Goal: Navigation & Orientation: Find specific page/section

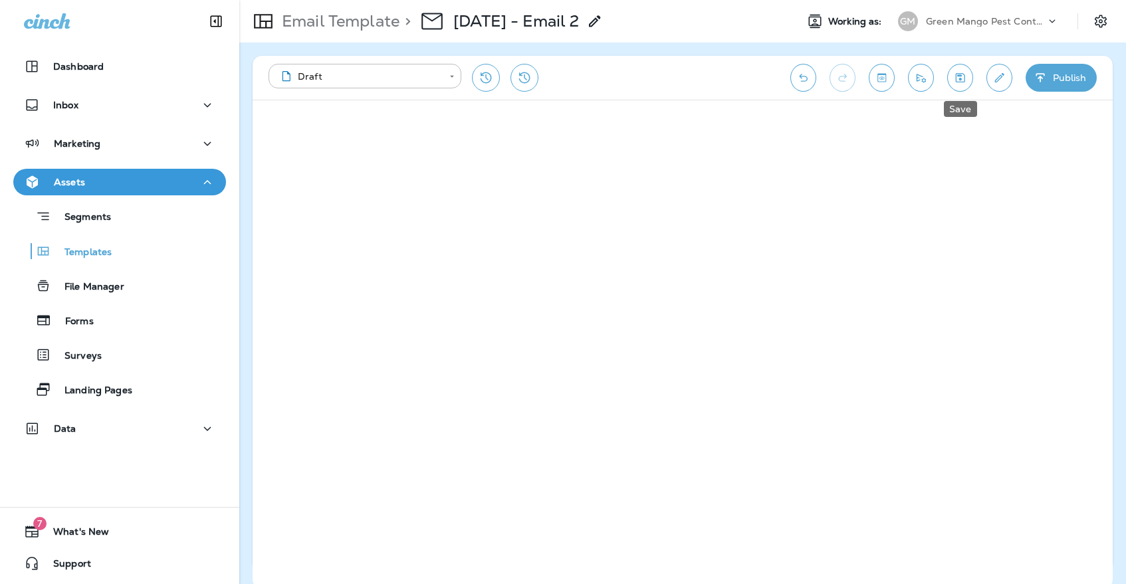
click at [953, 71] on icon "Save" at bounding box center [960, 77] width 14 height 13
click at [949, 69] on button "Save" at bounding box center [960, 78] width 26 height 28
click at [936, 16] on p "Green Mango Pest Control" at bounding box center [986, 21] width 120 height 11
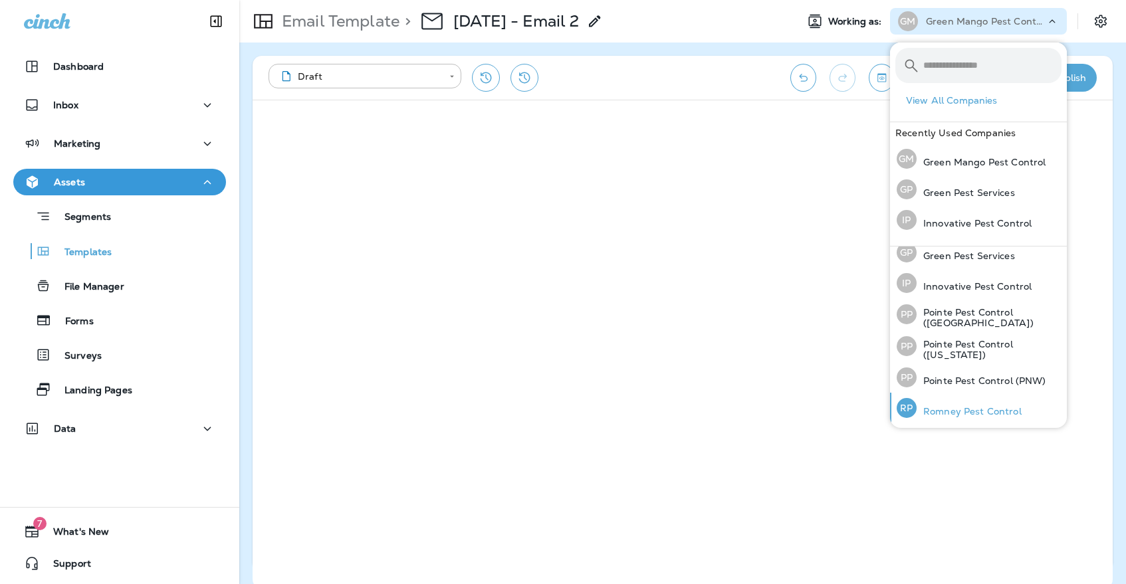
scroll to position [39, 0]
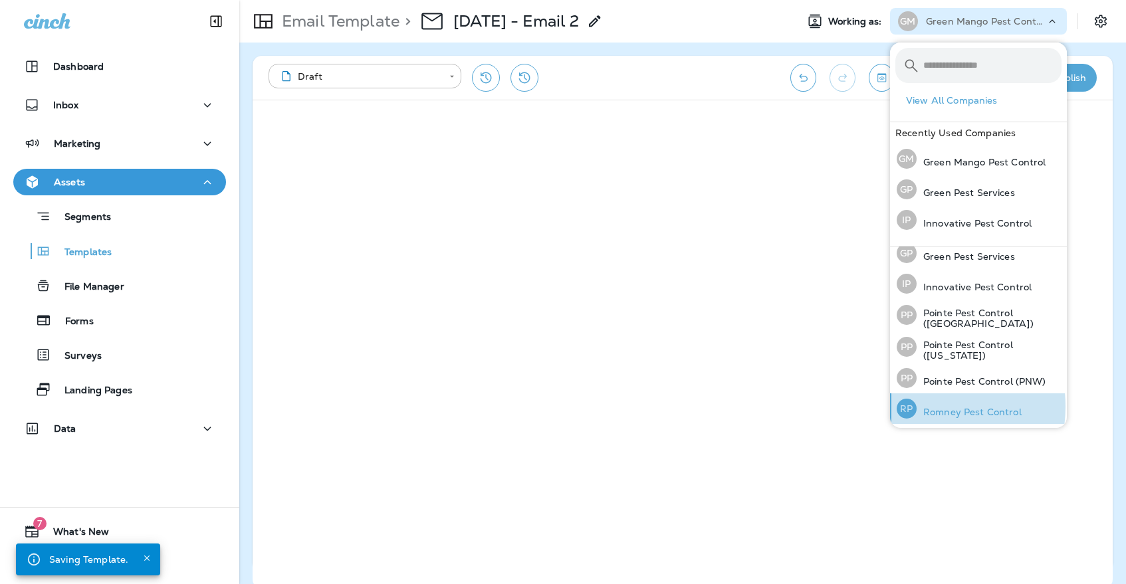
click at [922, 407] on p "Romney Pest Control" at bounding box center [968, 412] width 105 height 11
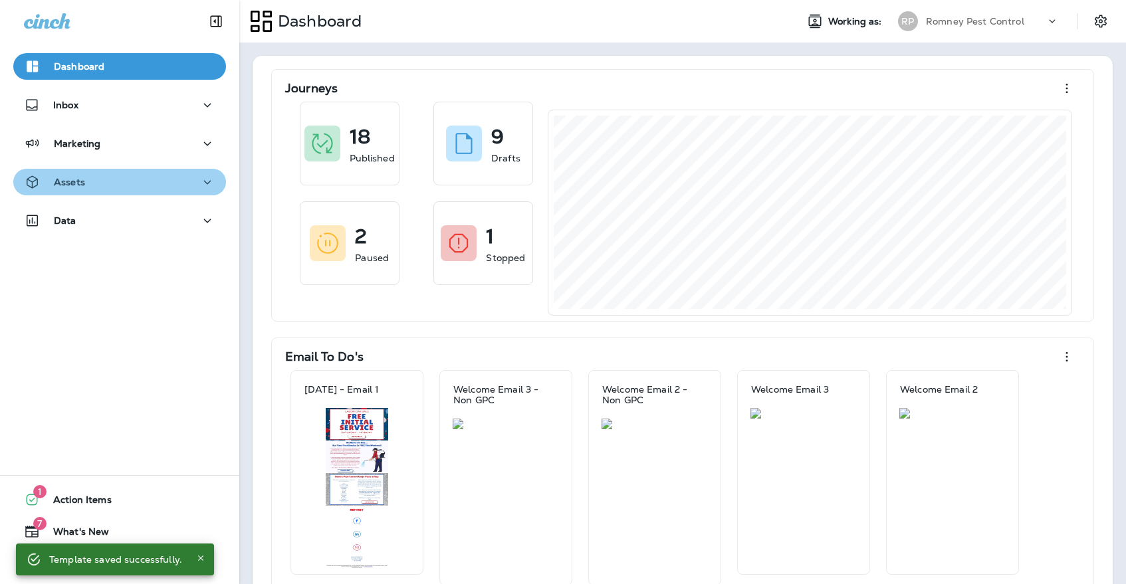
click at [157, 178] on div "Assets" at bounding box center [119, 182] width 191 height 17
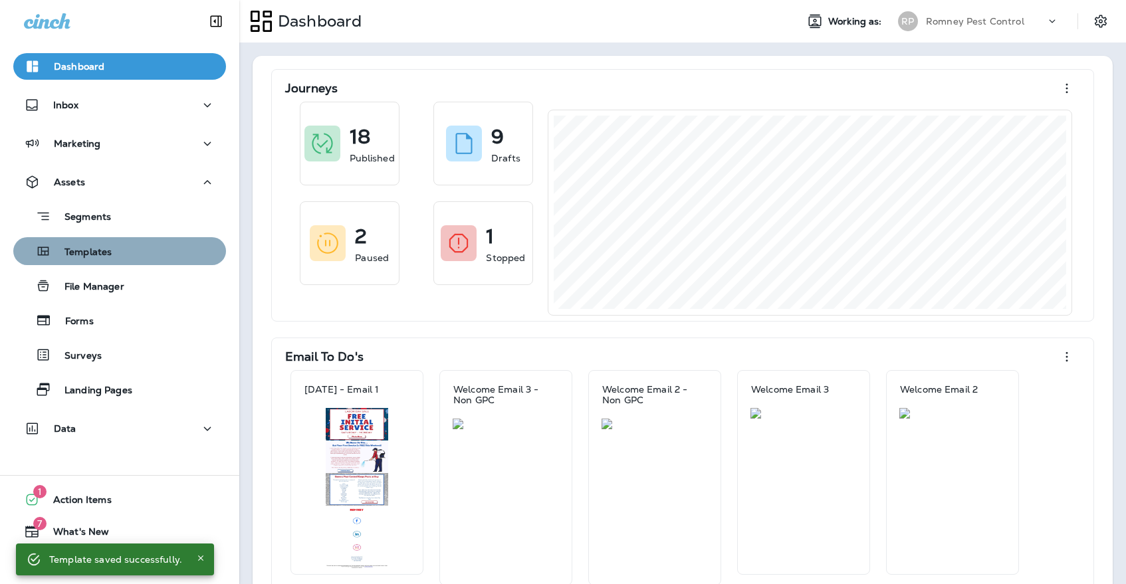
click at [153, 249] on div "Templates" at bounding box center [120, 251] width 202 height 20
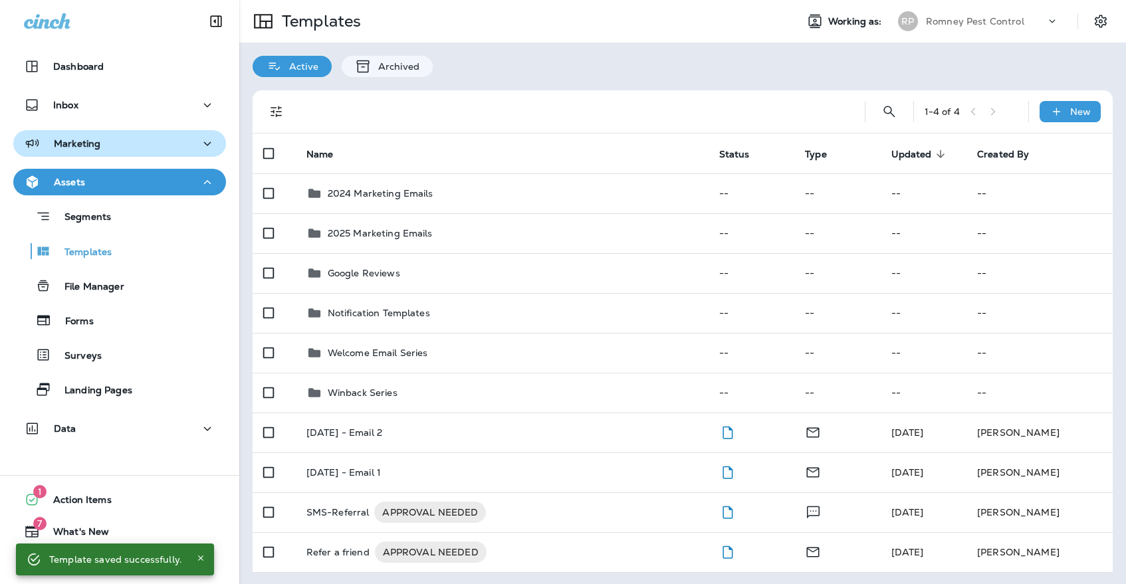
click at [213, 140] on button "Marketing" at bounding box center [119, 143] width 213 height 27
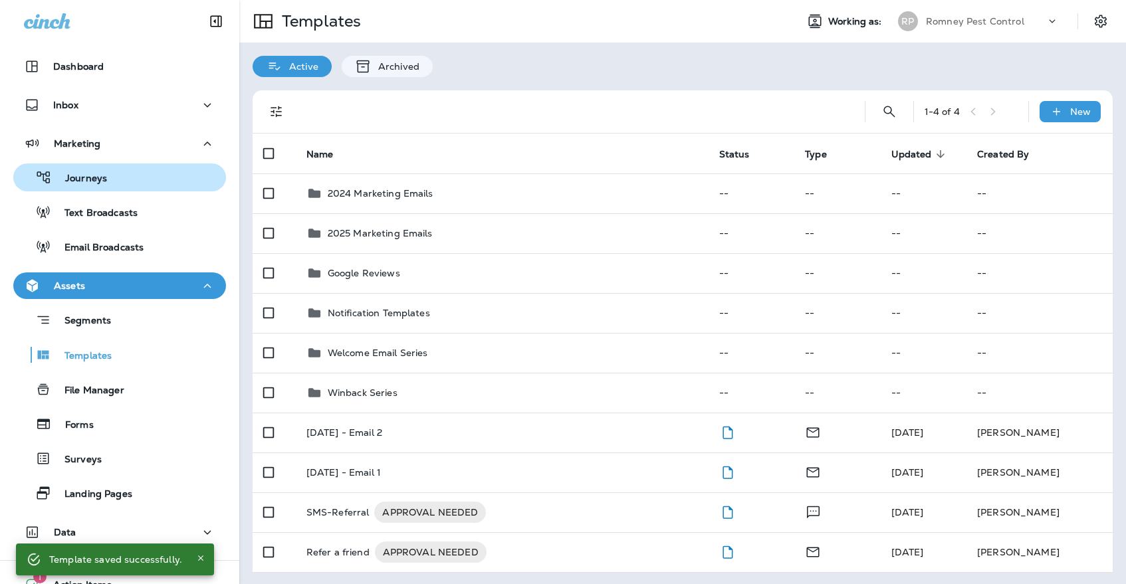
click at [203, 174] on div "Journeys" at bounding box center [120, 177] width 202 height 20
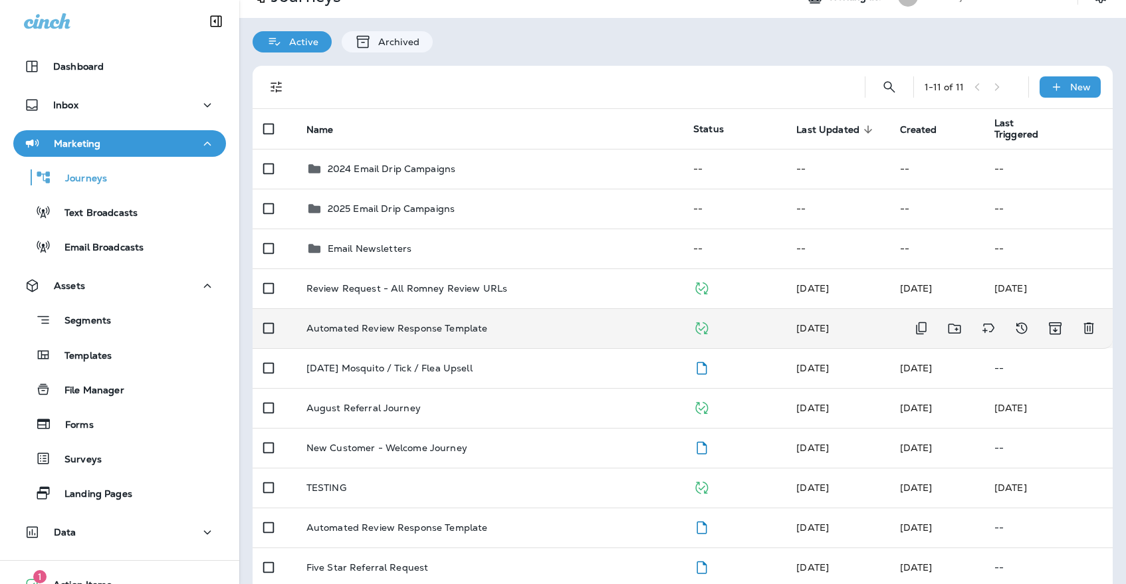
scroll to position [43, 0]
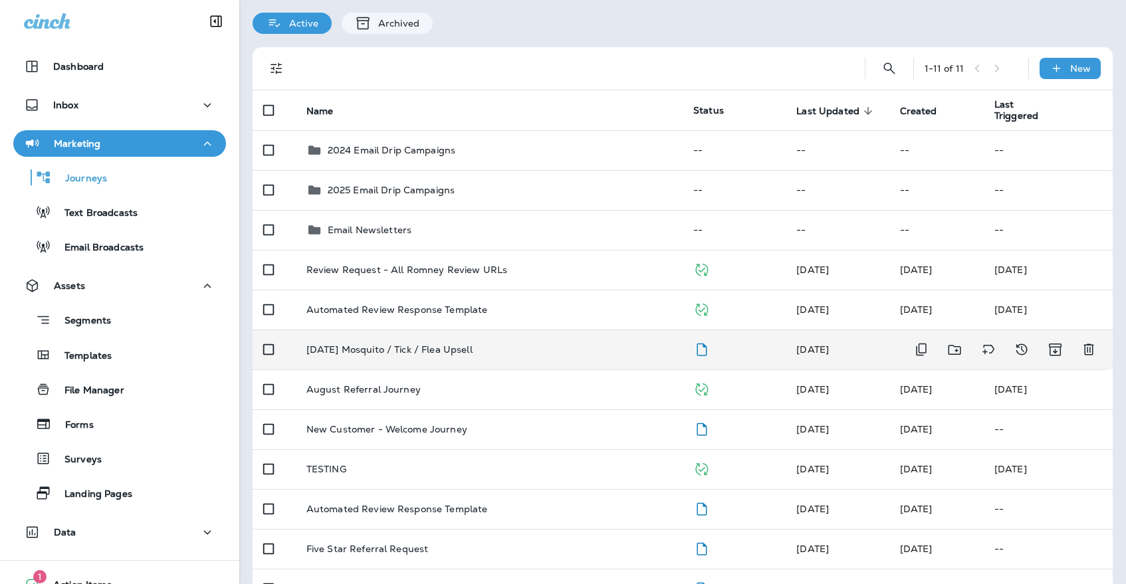
click at [426, 346] on p "[DATE] Mosquito / Tick / Flea Upsell" at bounding box center [389, 349] width 166 height 11
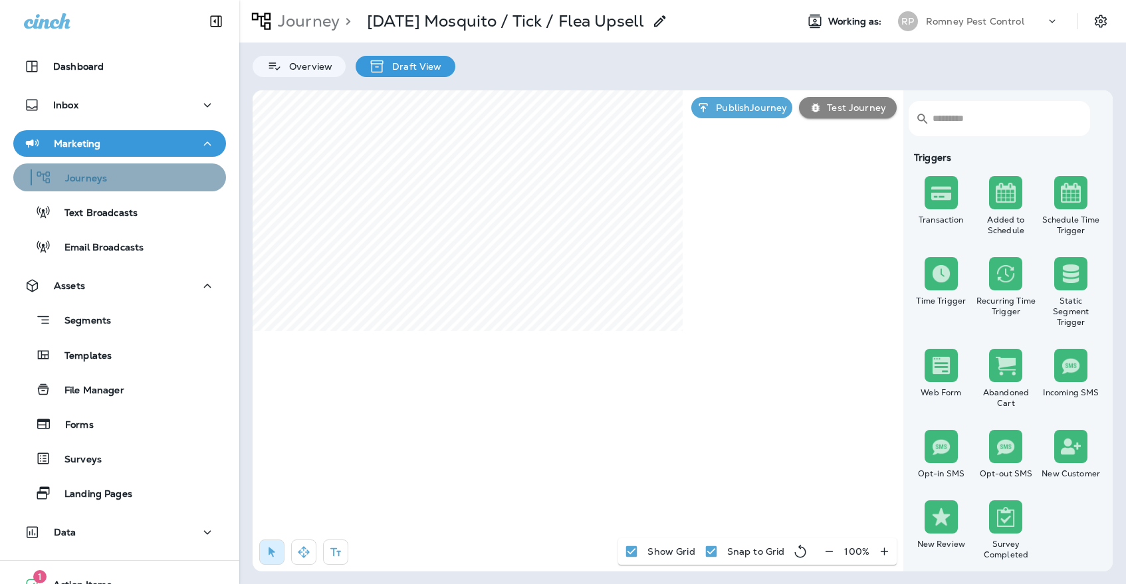
click at [139, 185] on div "Journeys" at bounding box center [120, 177] width 202 height 20
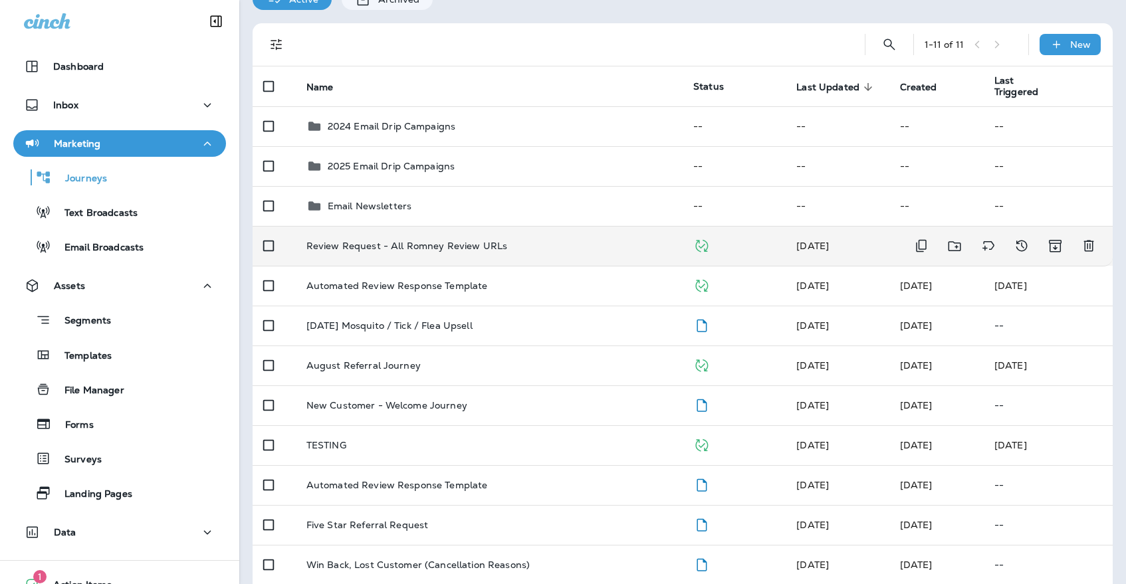
scroll to position [73, 0]
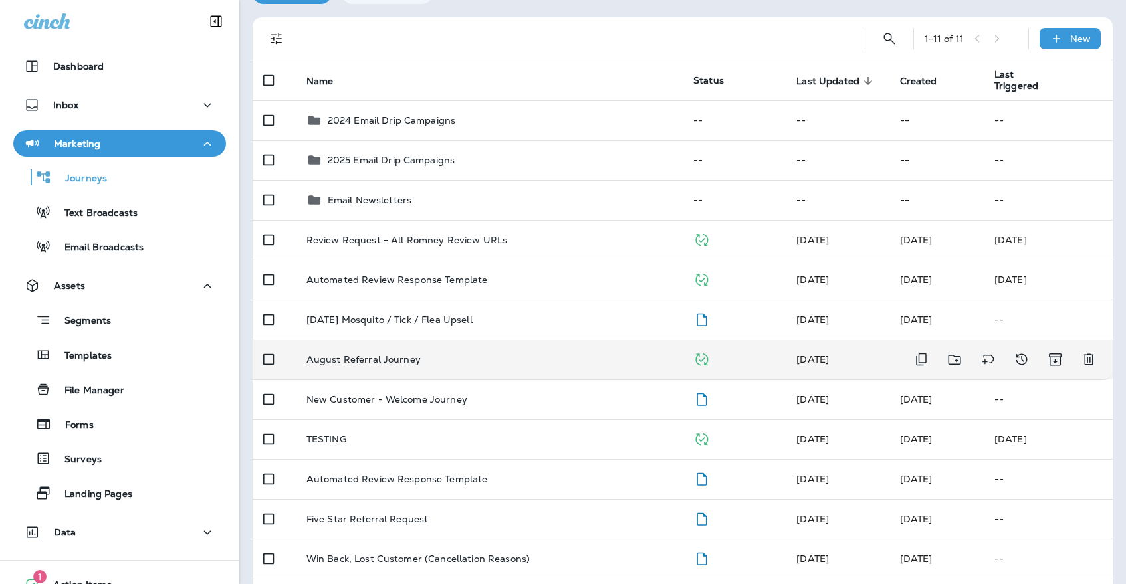
click at [431, 354] on div "August Referral Journey" at bounding box center [488, 359] width 365 height 11
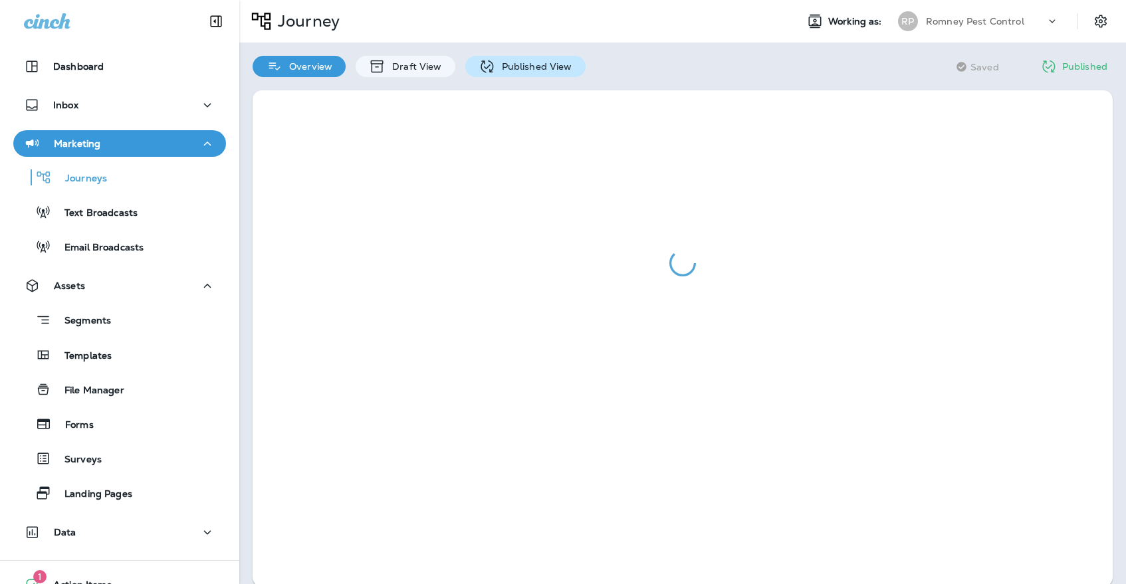
click at [557, 60] on div "Published View" at bounding box center [525, 66] width 120 height 21
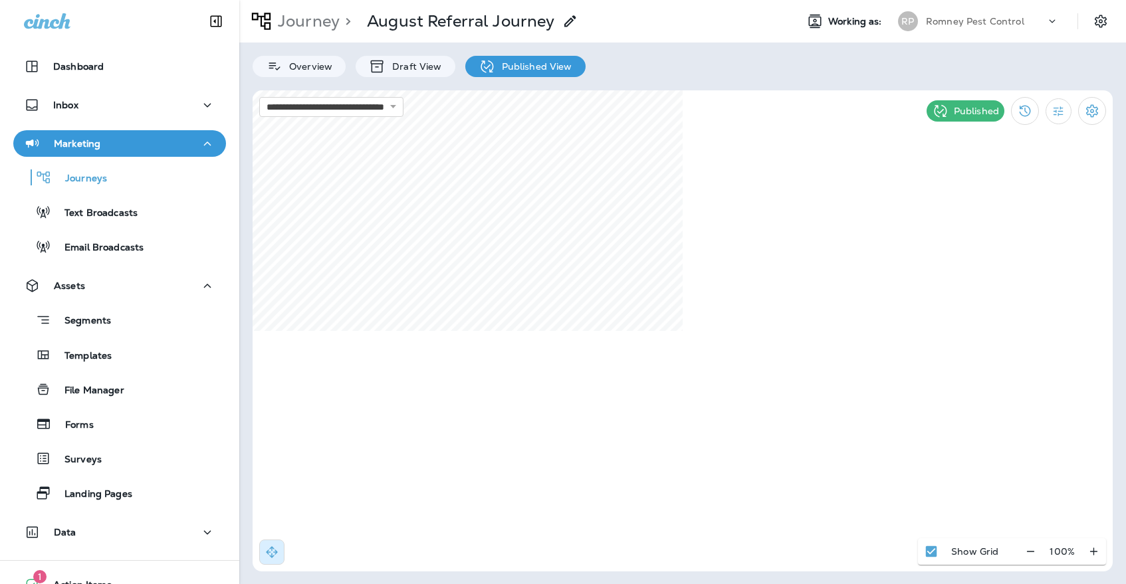
select select "*"
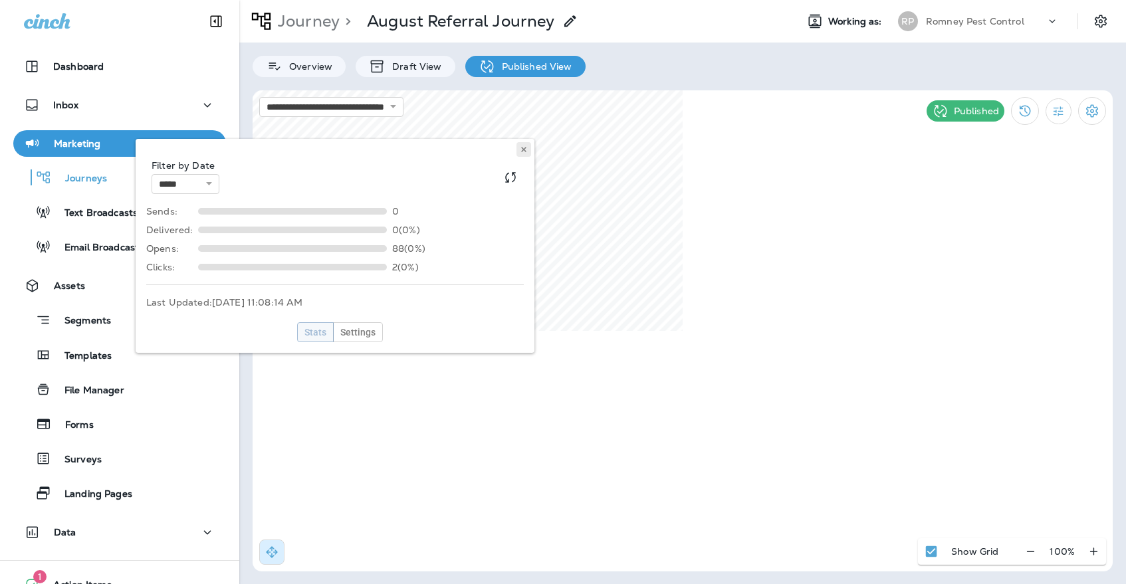
click at [524, 146] on icon at bounding box center [524, 150] width 8 height 8
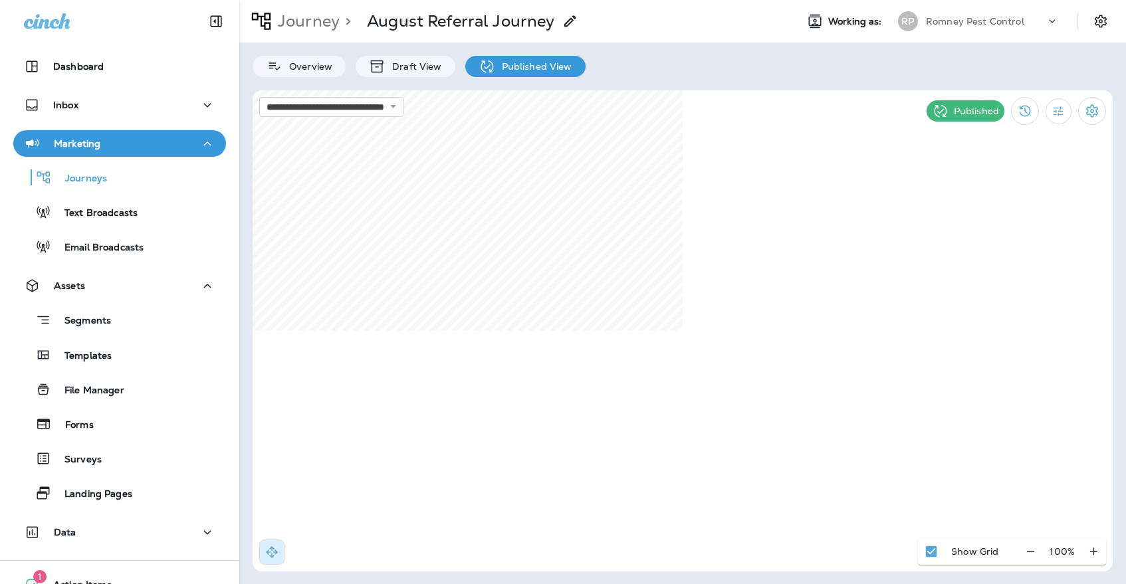
click at [913, 30] on div "RP" at bounding box center [908, 21] width 36 height 20
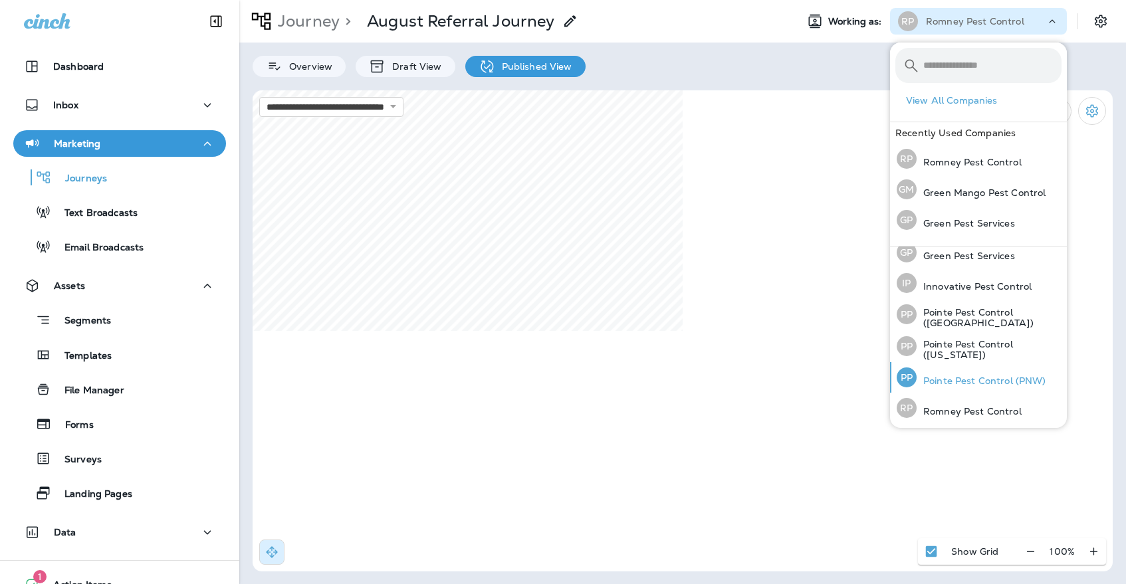
scroll to position [39, 0]
click at [935, 385] on p "Pointe Pest Control (PNW)" at bounding box center [981, 381] width 130 height 11
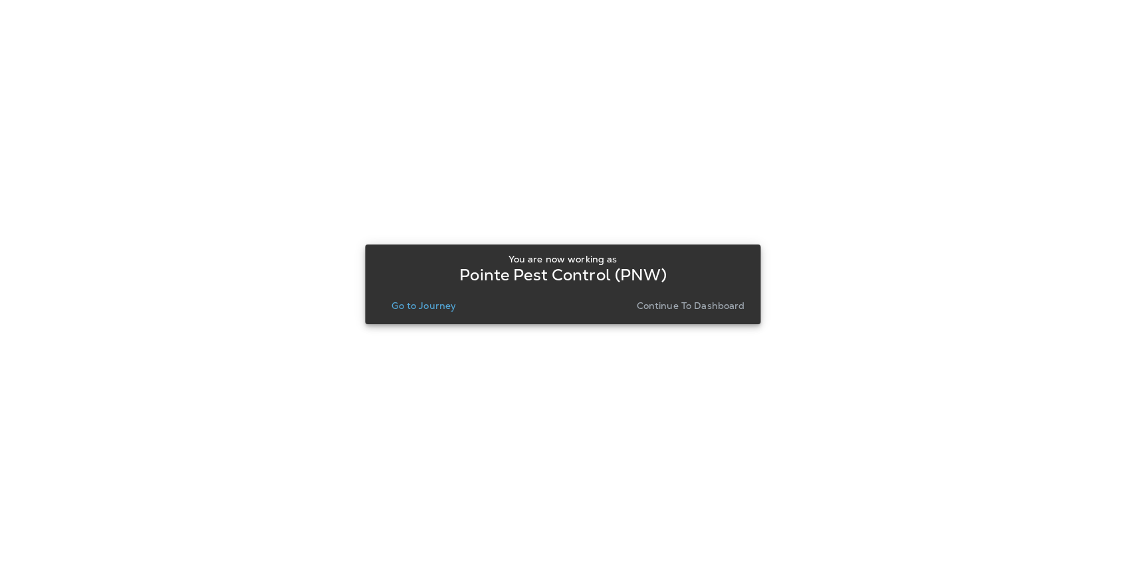
click at [427, 307] on p "Go to Journey" at bounding box center [423, 305] width 64 height 11
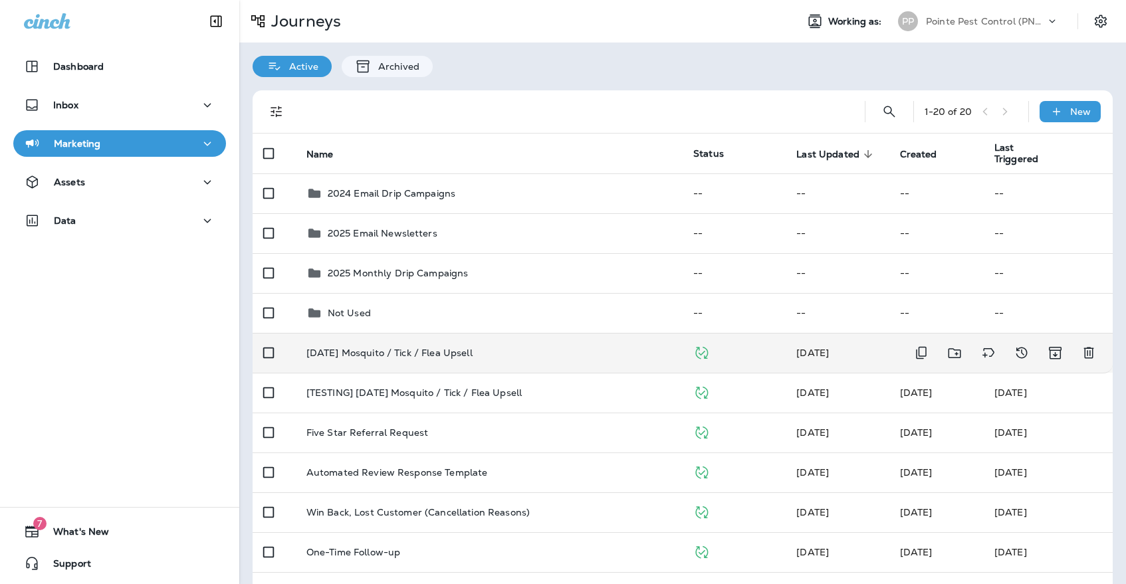
click at [427, 348] on p "[DATE] Mosquito / Tick / Flea Upsell" at bounding box center [389, 353] width 166 height 11
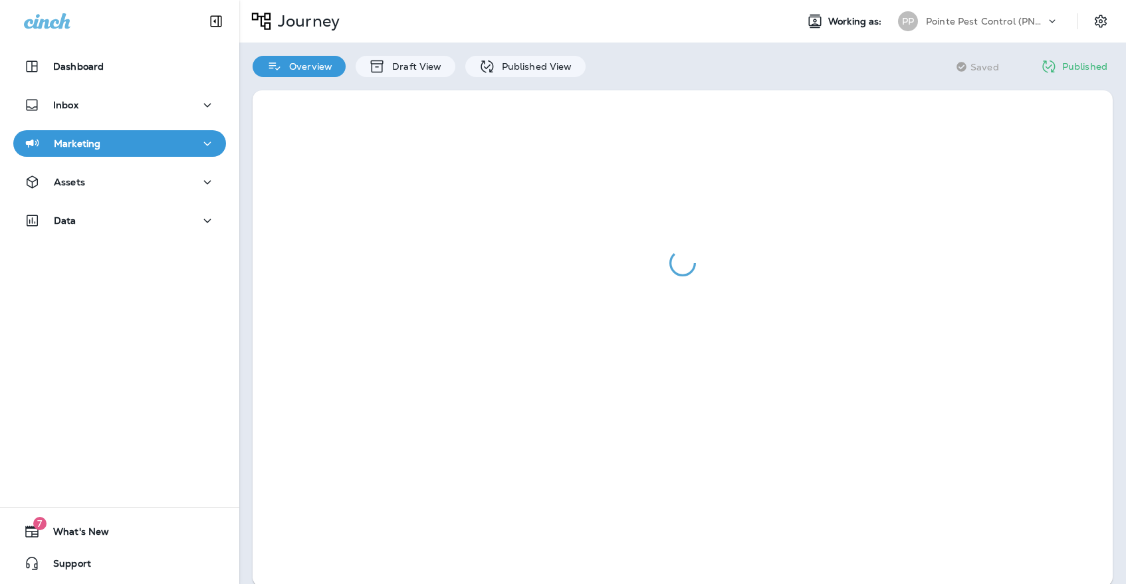
click at [527, 77] on div at bounding box center [682, 338] width 886 height 523
click at [529, 52] on div "Overview Draft View Published View" at bounding box center [418, 60] width 359 height 35
click at [528, 59] on div "Published View" at bounding box center [525, 66] width 120 height 21
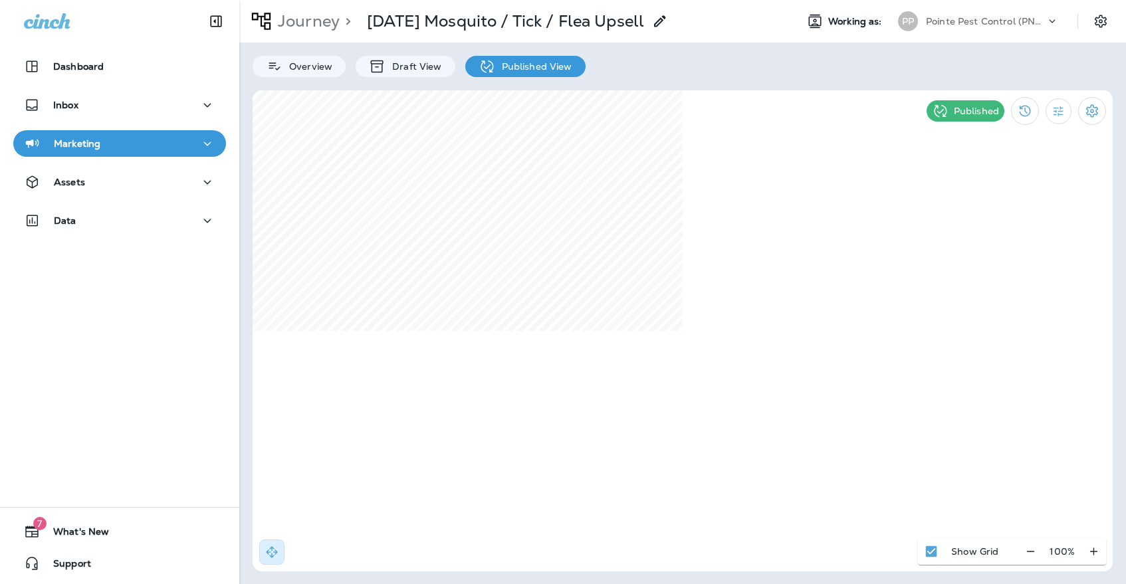
select select "*"
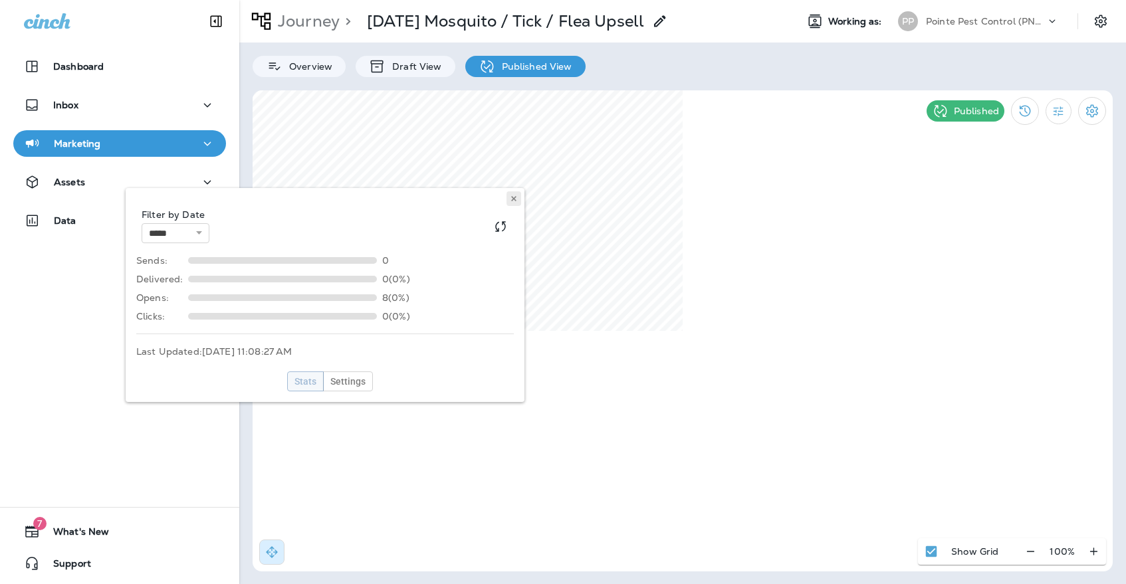
click at [520, 200] on button at bounding box center [513, 198] width 15 height 15
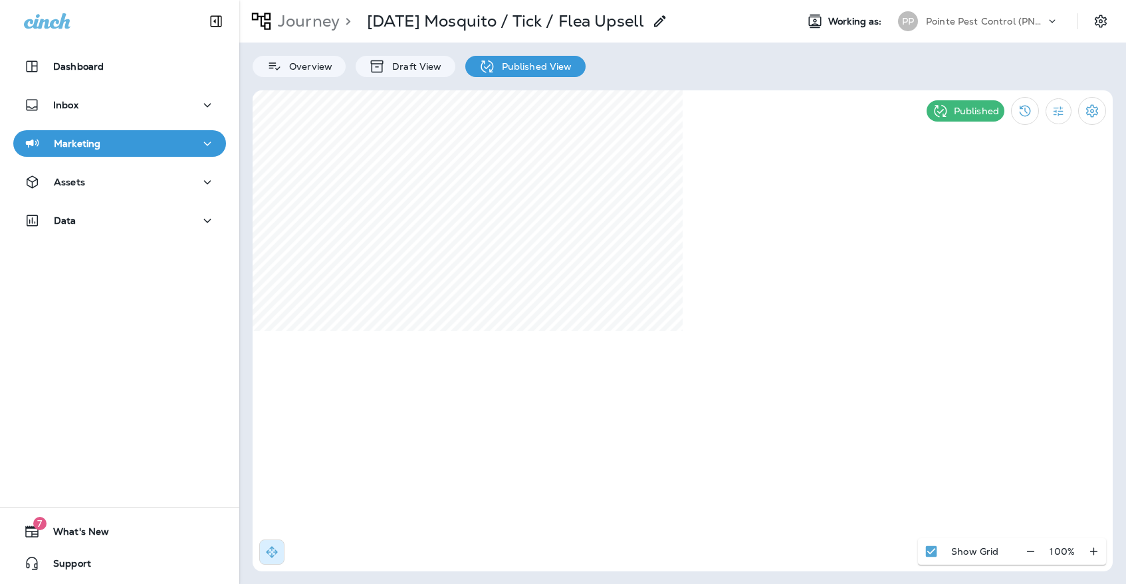
select select "*"
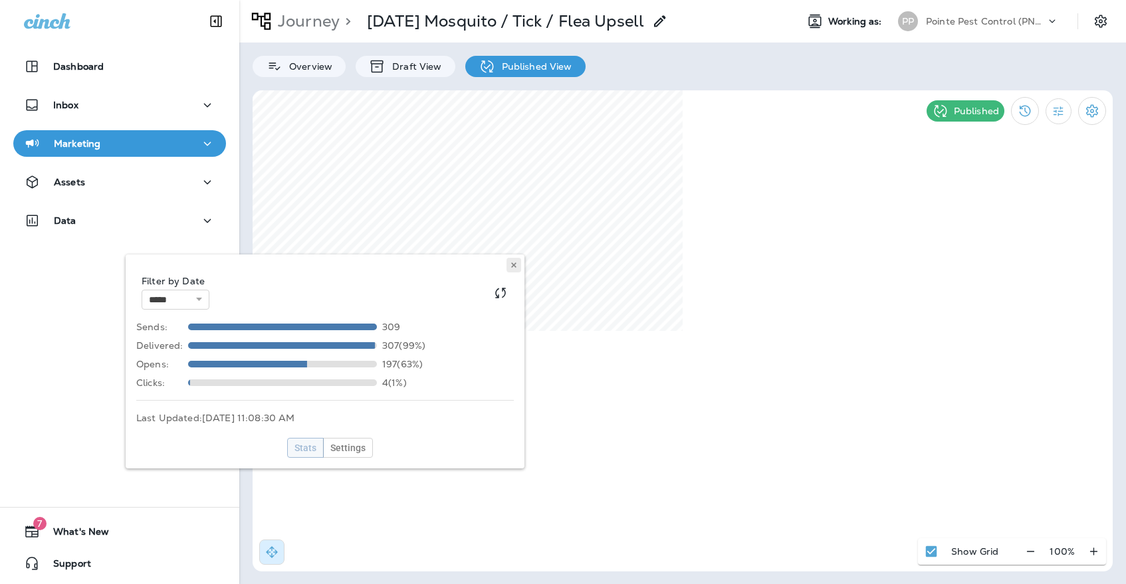
click at [514, 266] on icon at bounding box center [514, 265] width 8 height 8
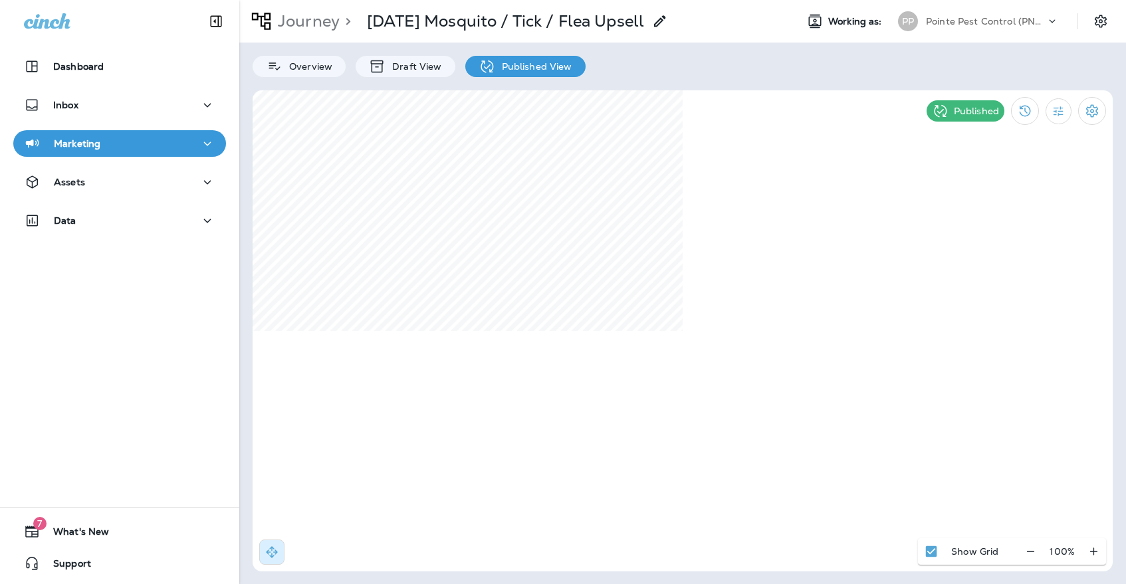
click at [993, 15] on div "Pointe Pest Control (PNW)" at bounding box center [986, 21] width 120 height 20
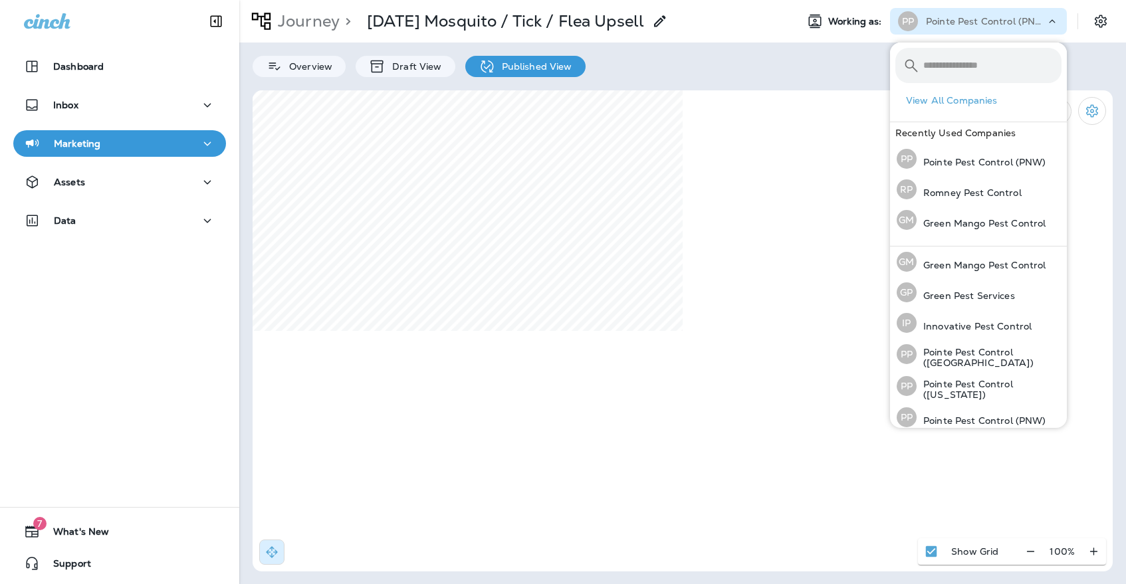
click at [140, 155] on button "Marketing" at bounding box center [119, 143] width 213 height 27
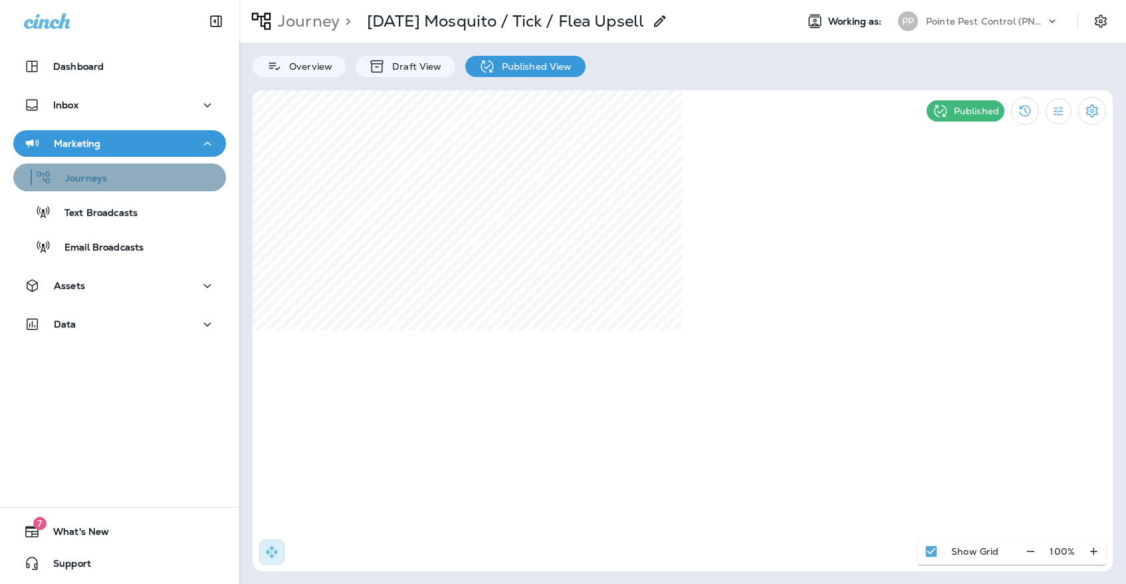
click at [136, 171] on div "Journeys" at bounding box center [120, 177] width 202 height 20
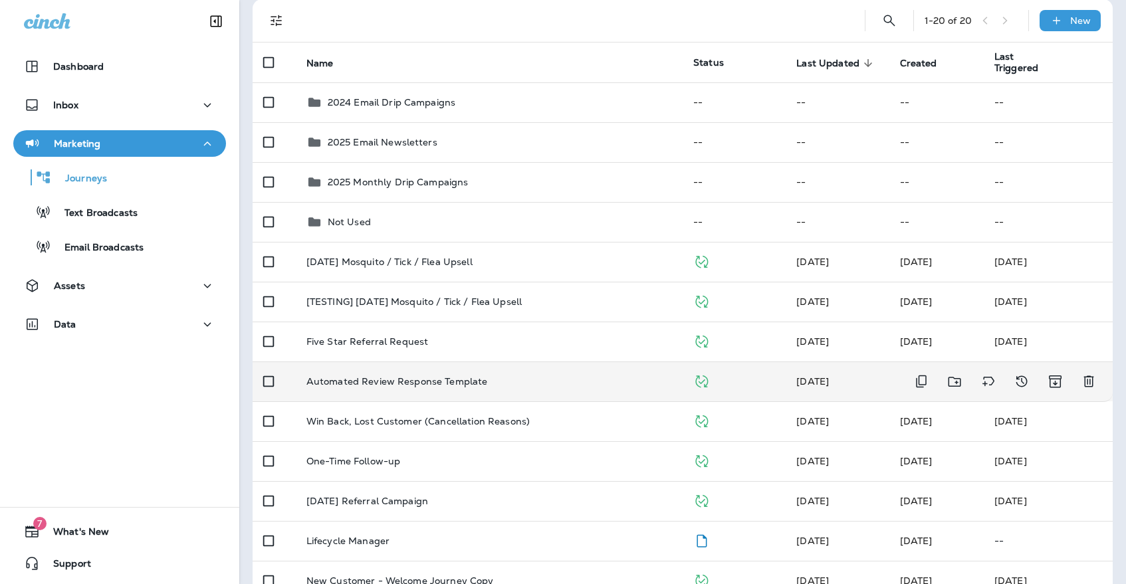
scroll to position [100, 0]
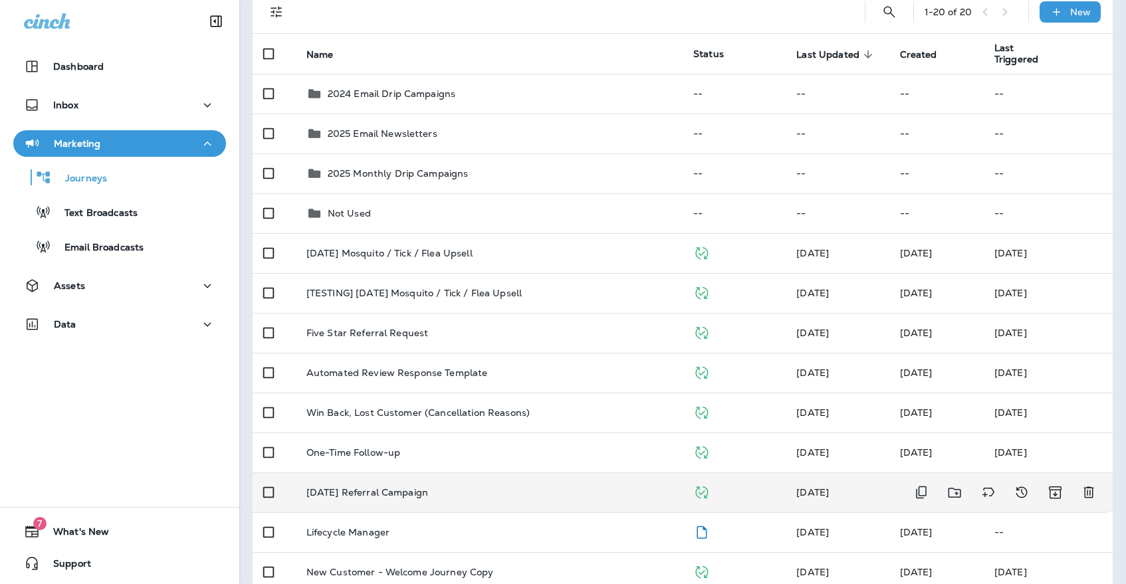
click at [399, 487] on p "[DATE] Referral Campaign" at bounding box center [367, 492] width 122 height 11
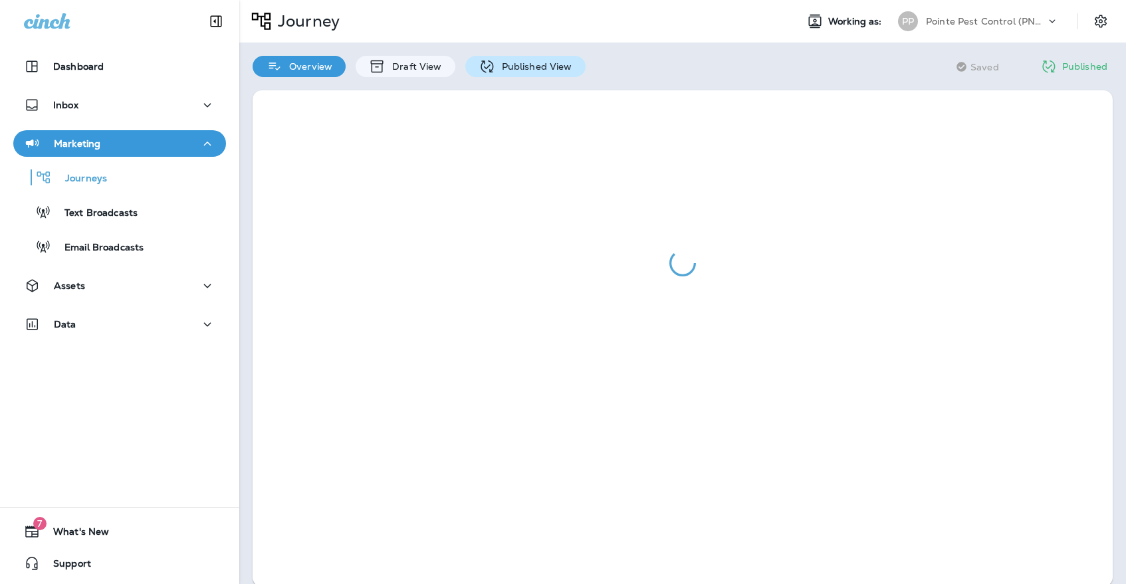
click at [511, 70] on p "Published View" at bounding box center [533, 66] width 77 height 11
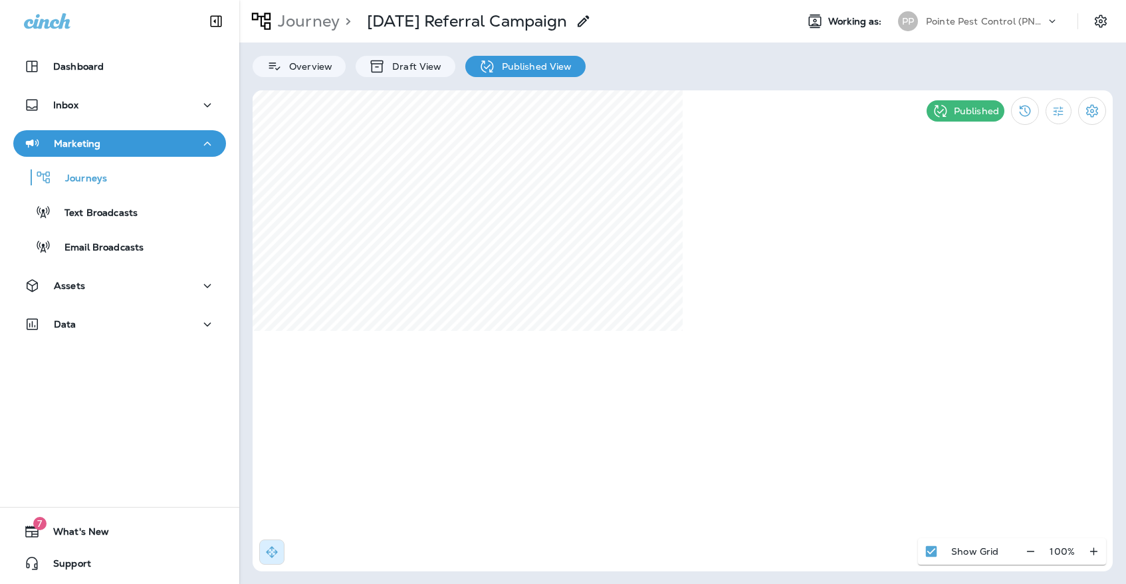
select select "*"
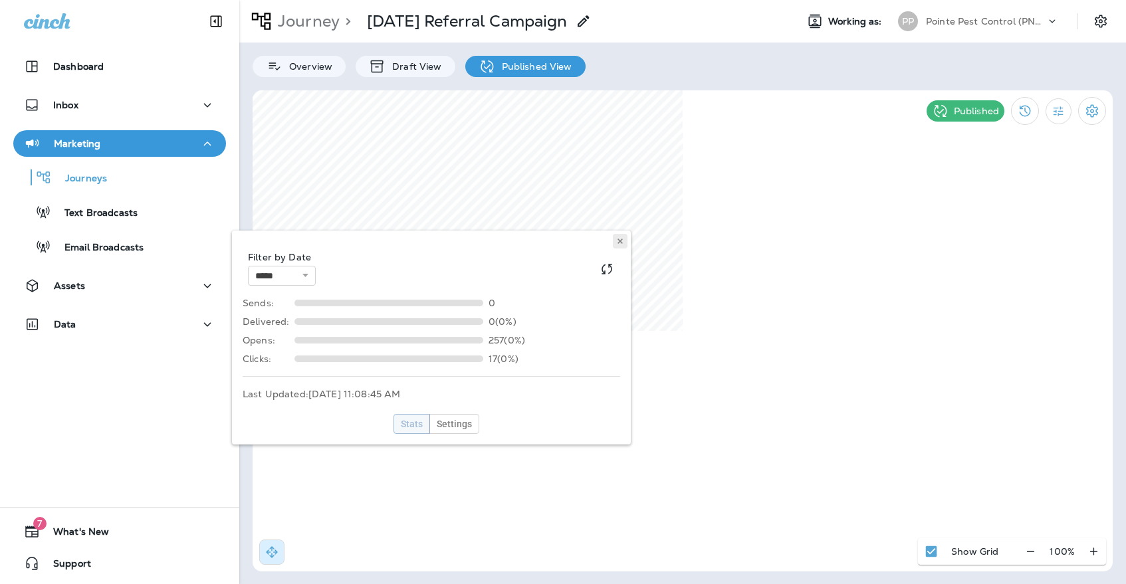
click at [621, 243] on use at bounding box center [619, 241] width 5 height 5
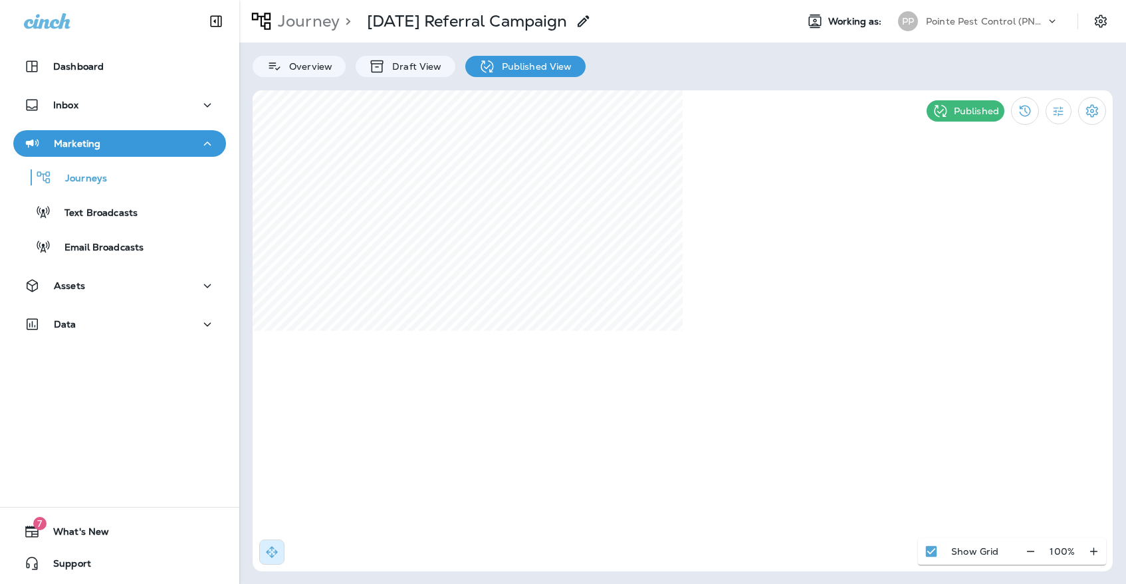
click at [975, 15] on div "Pointe Pest Control (PNW)" at bounding box center [986, 21] width 120 height 20
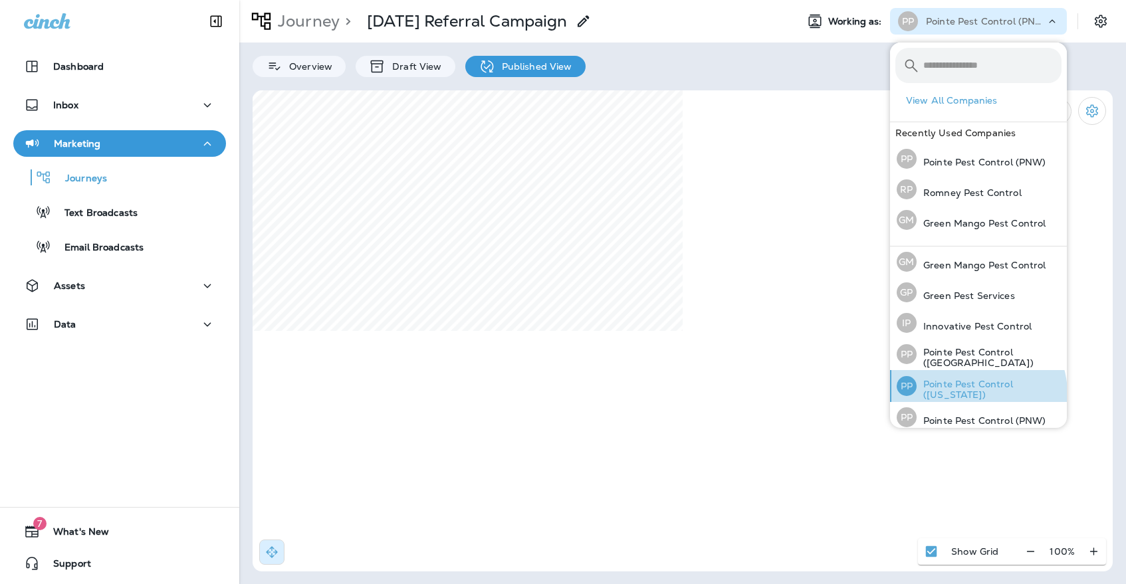
click at [971, 393] on p "Pointe Pest Control ([US_STATE])" at bounding box center [988, 389] width 145 height 21
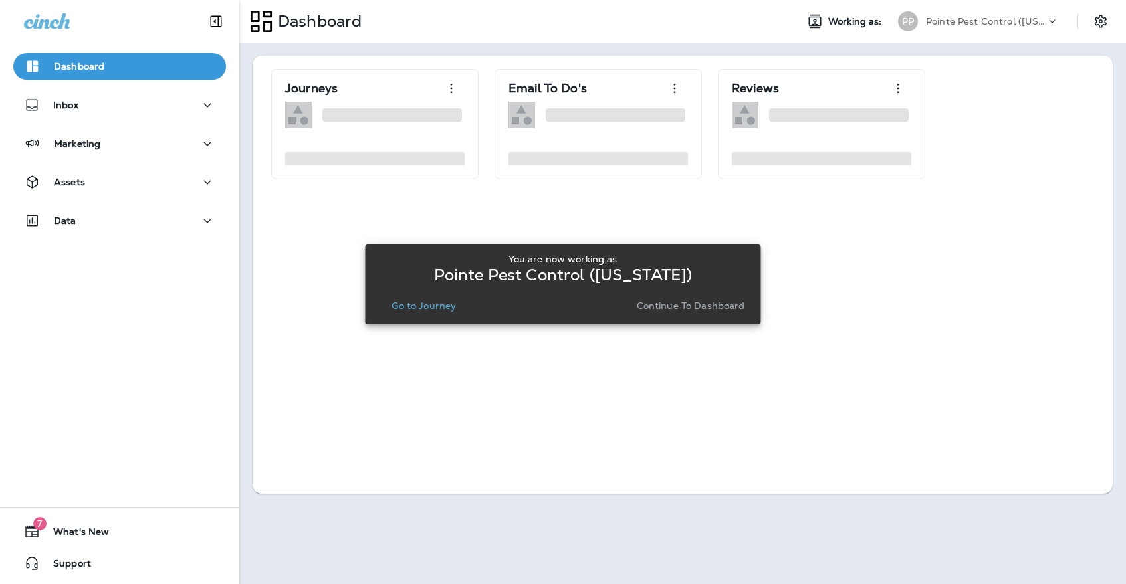
click at [441, 308] on p "Go to Journey" at bounding box center [423, 305] width 64 height 11
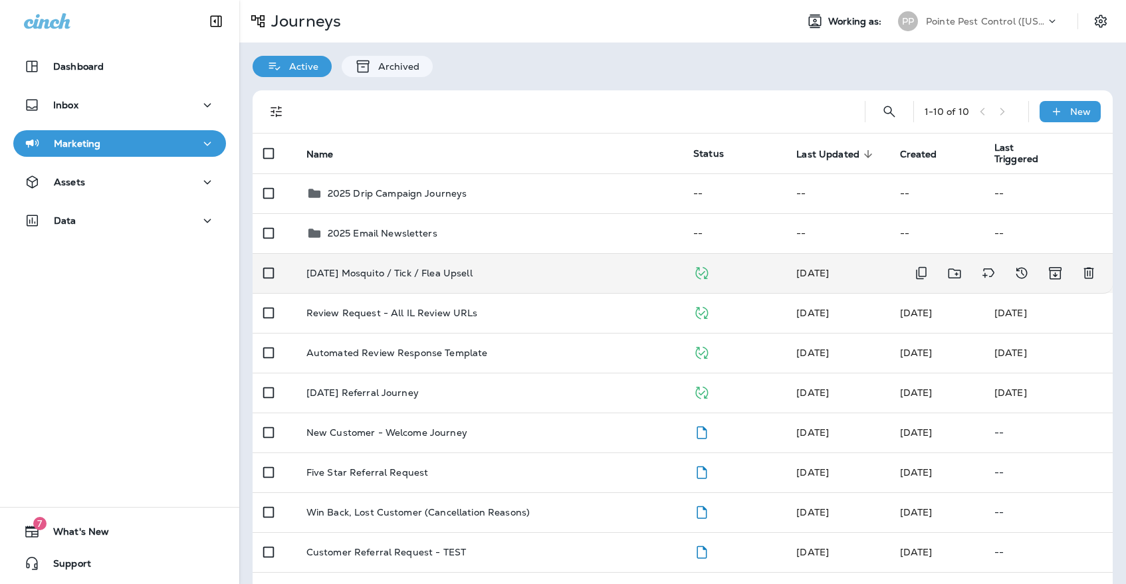
click at [445, 275] on td "[DATE] Mosquito / Tick / Flea Upsell" at bounding box center [489, 273] width 387 height 40
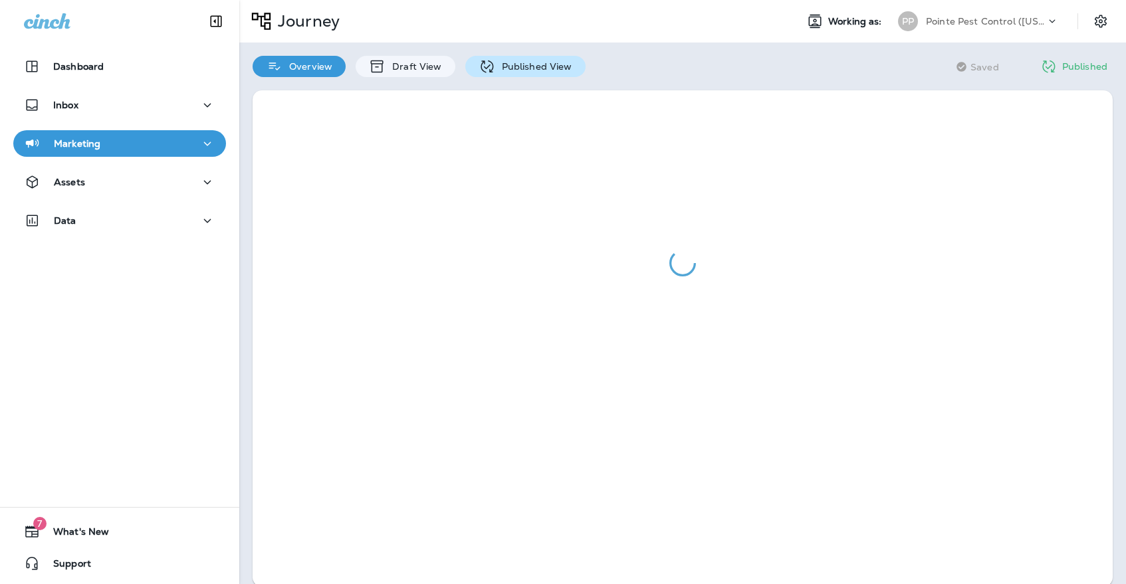
click at [532, 66] on p "Published View" at bounding box center [533, 66] width 77 height 11
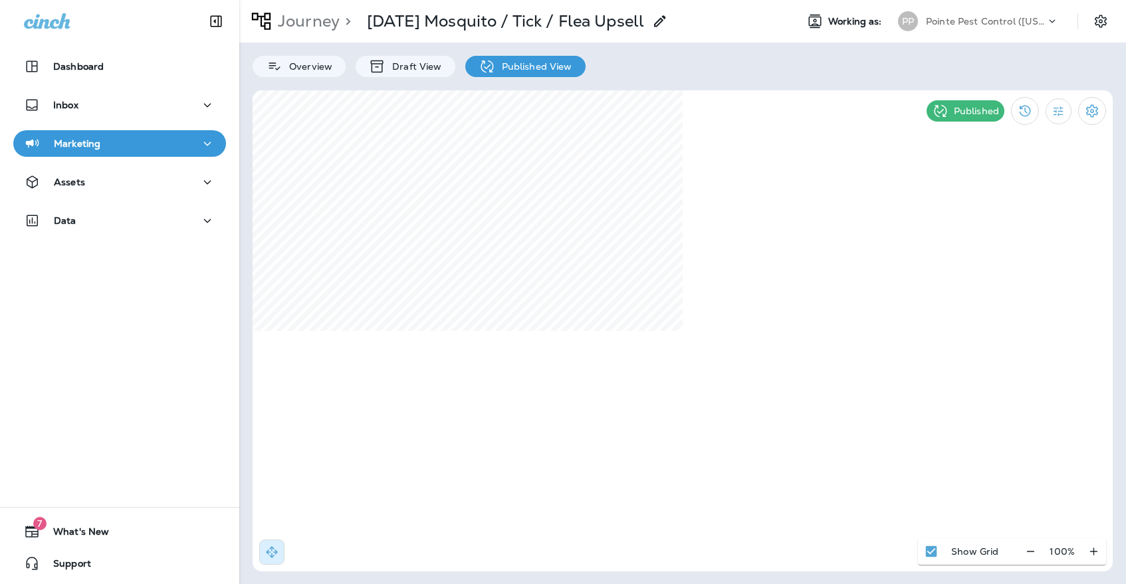
select select "*"
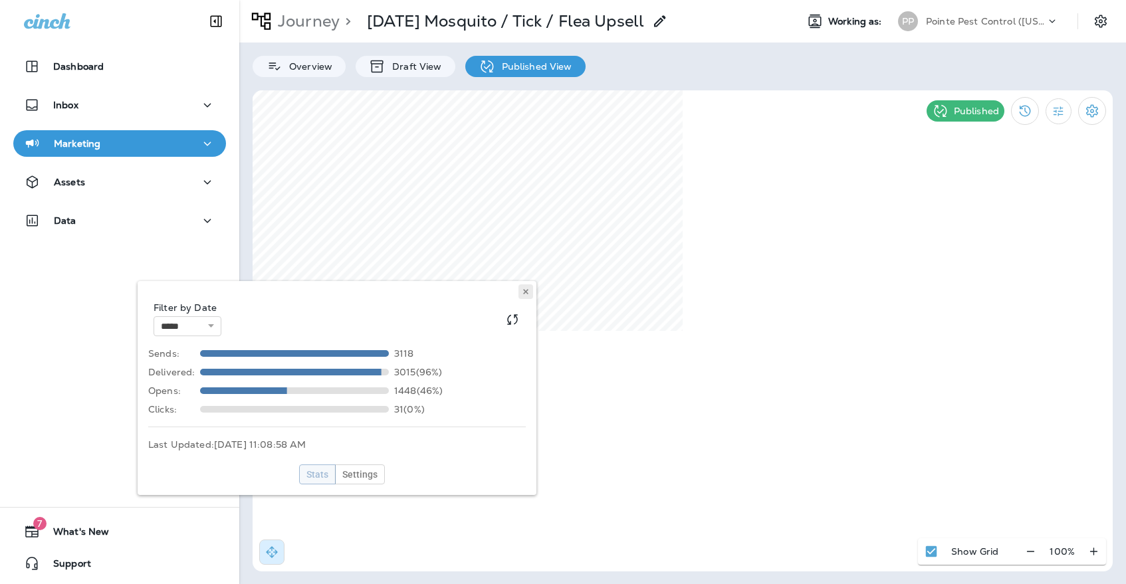
click at [527, 287] on button at bounding box center [525, 291] width 15 height 15
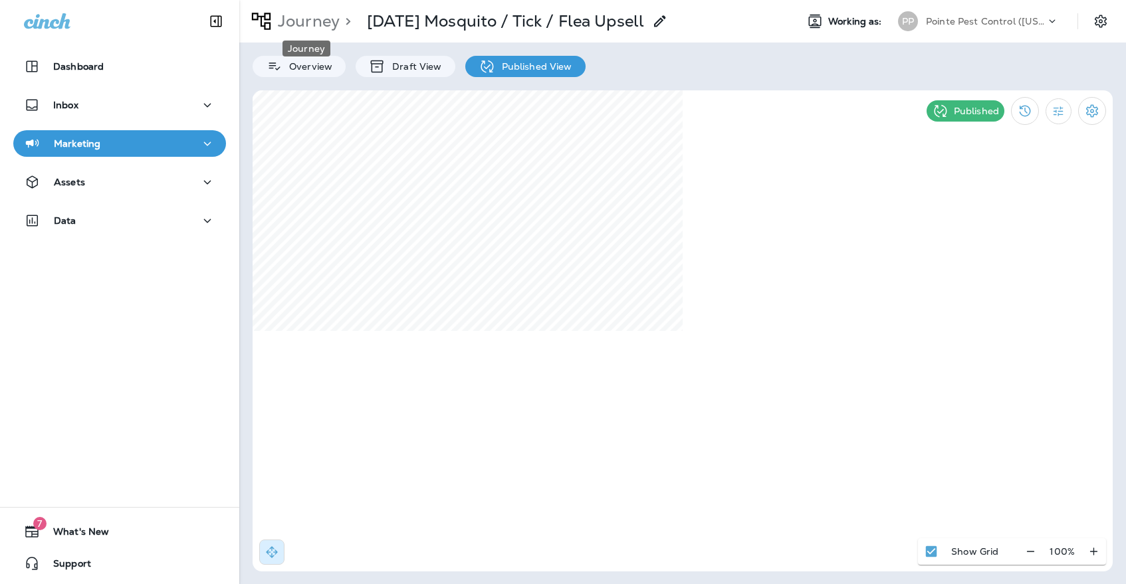
click at [310, 16] on p "Journey" at bounding box center [305, 21] width 67 height 20
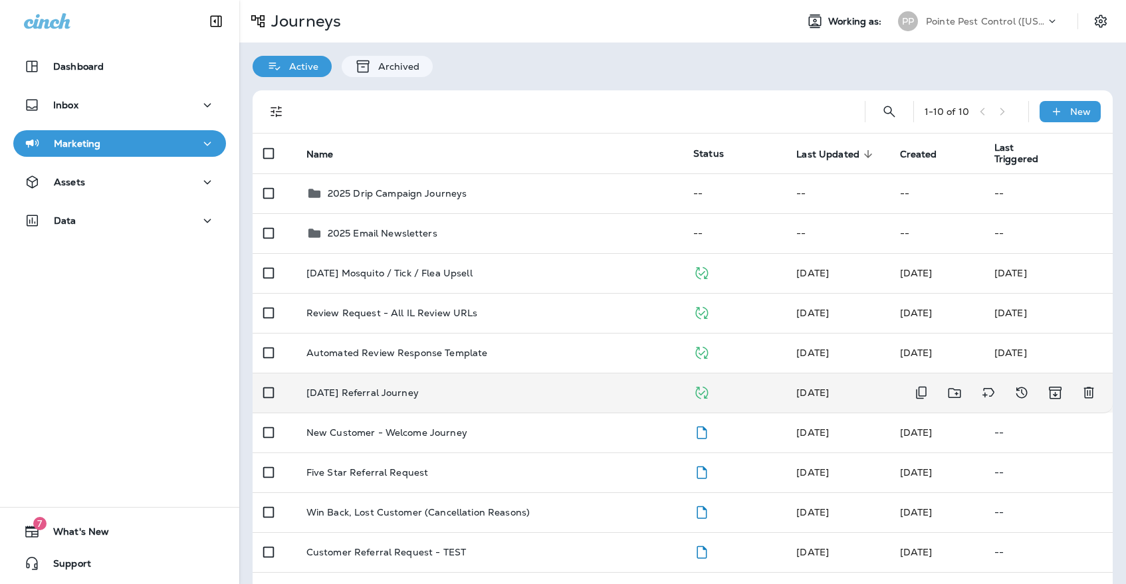
click at [446, 387] on div "[DATE] Referral Journey" at bounding box center [488, 392] width 365 height 11
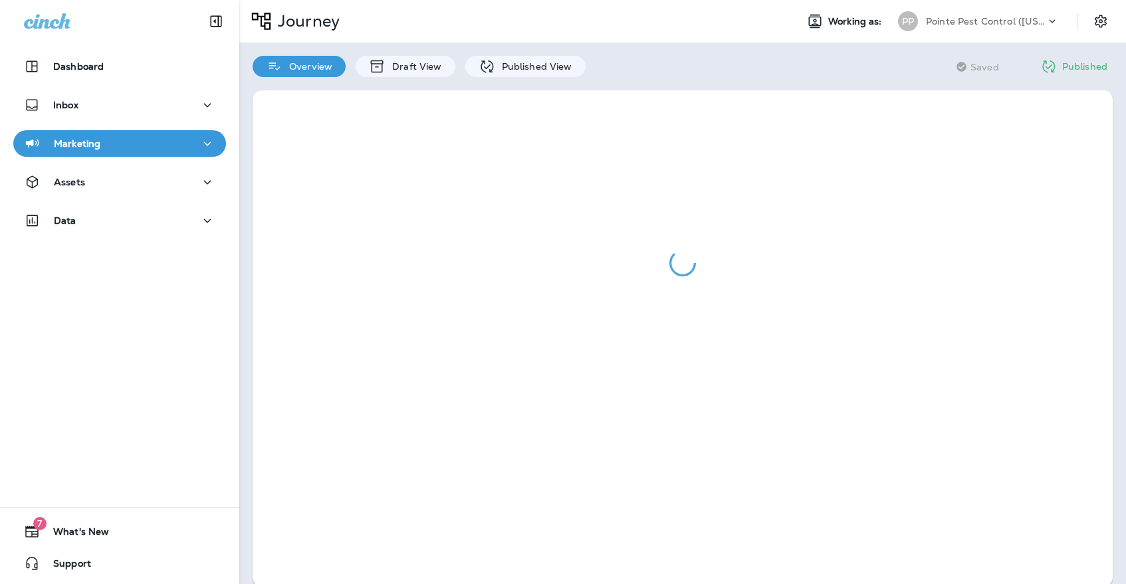
click at [492, 54] on div "Overview Draft View Published View" at bounding box center [418, 60] width 359 height 35
click at [495, 61] on p "Published View" at bounding box center [533, 66] width 77 height 11
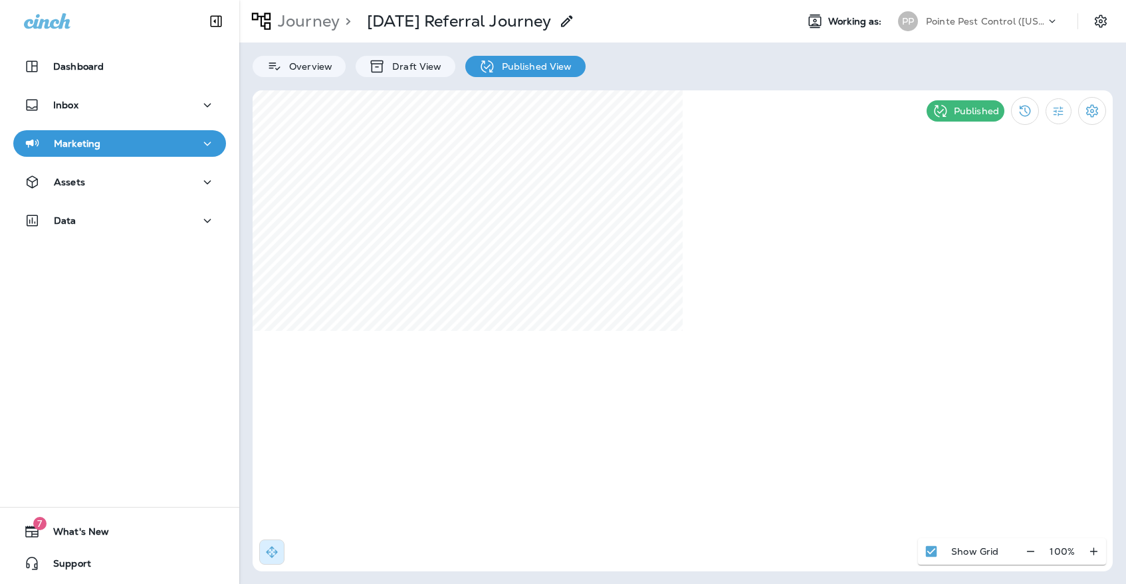
click at [1024, 21] on p "Pointe Pest Control ([US_STATE])" at bounding box center [986, 21] width 120 height 11
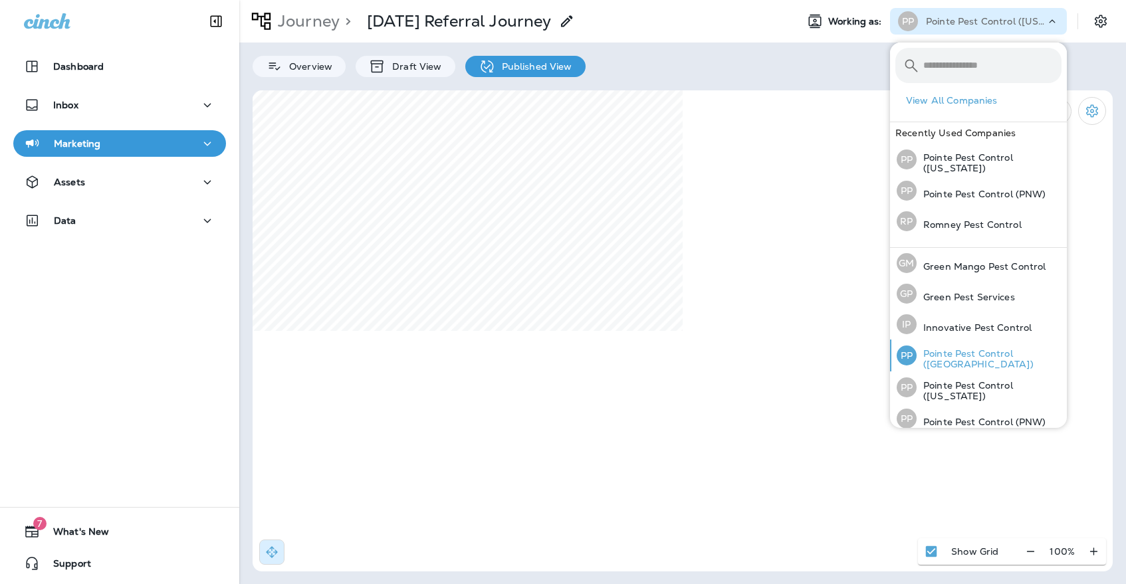
click at [912, 362] on div "PP" at bounding box center [906, 356] width 20 height 20
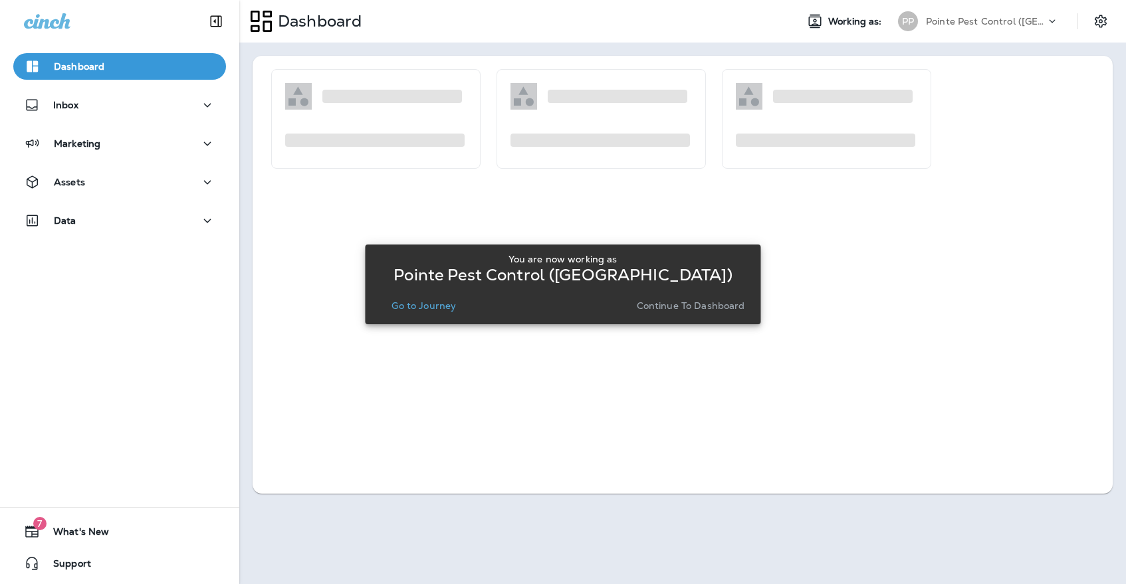
click at [449, 311] on p "Go to Journey" at bounding box center [423, 305] width 64 height 11
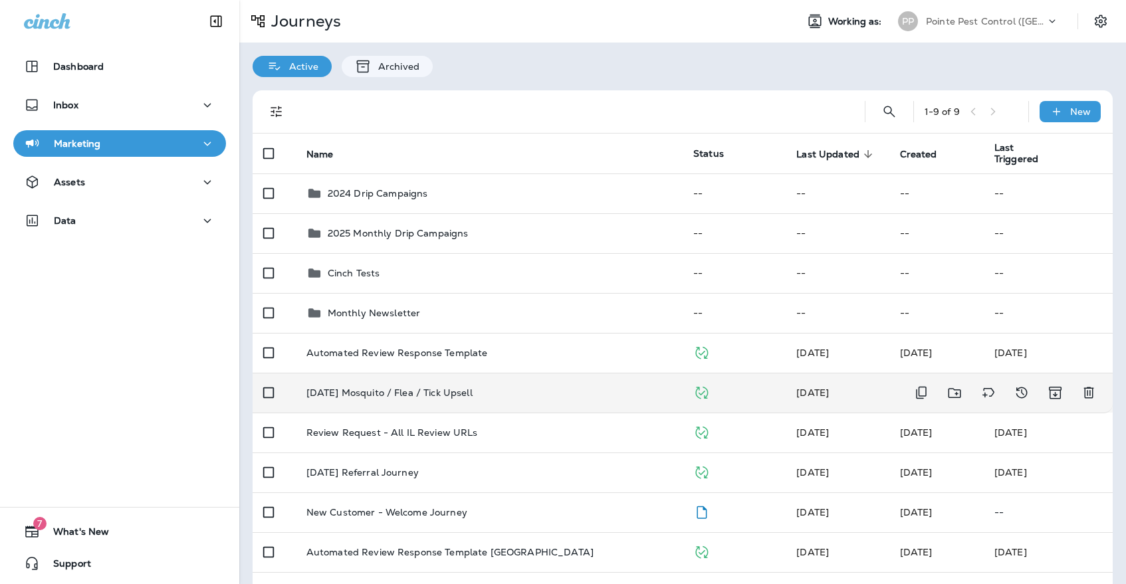
click at [451, 393] on td "[DATE] Mosquito / Flea / Tick Upsell" at bounding box center [489, 393] width 387 height 40
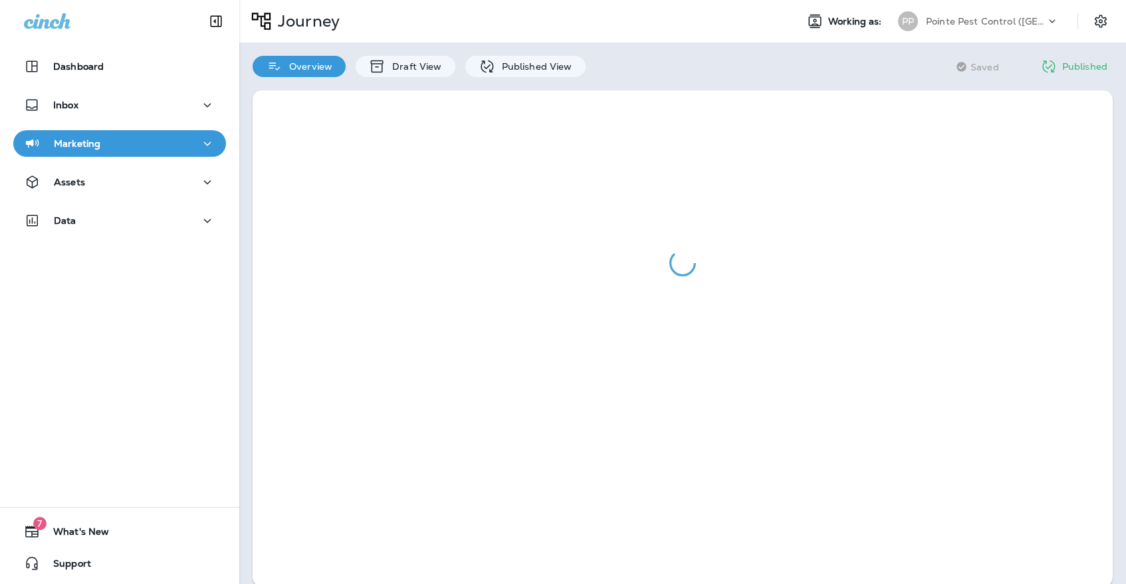
click at [500, 80] on div at bounding box center [682, 338] width 886 height 523
click at [502, 62] on p "Published View" at bounding box center [533, 66] width 77 height 11
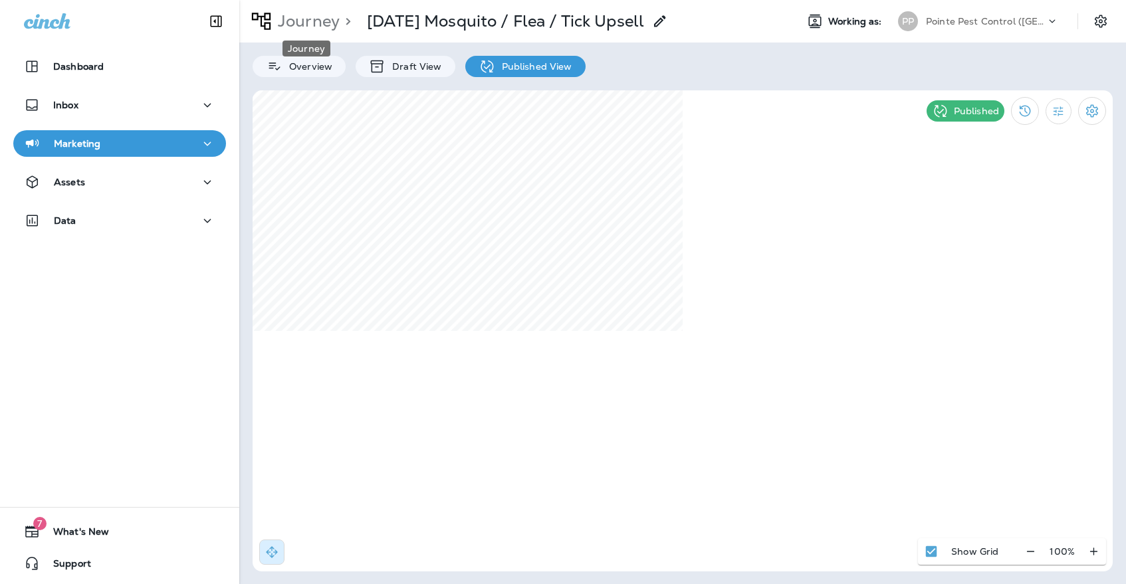
click at [281, 29] on p "Journey" at bounding box center [305, 21] width 67 height 20
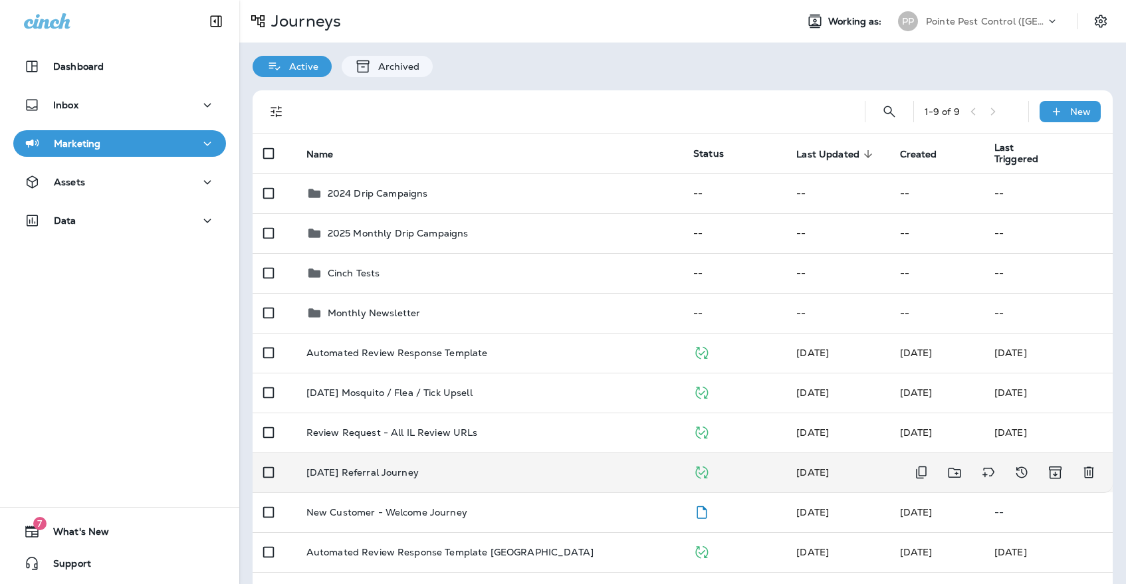
click at [394, 467] on p "[DATE] Referral Journey" at bounding box center [362, 472] width 112 height 11
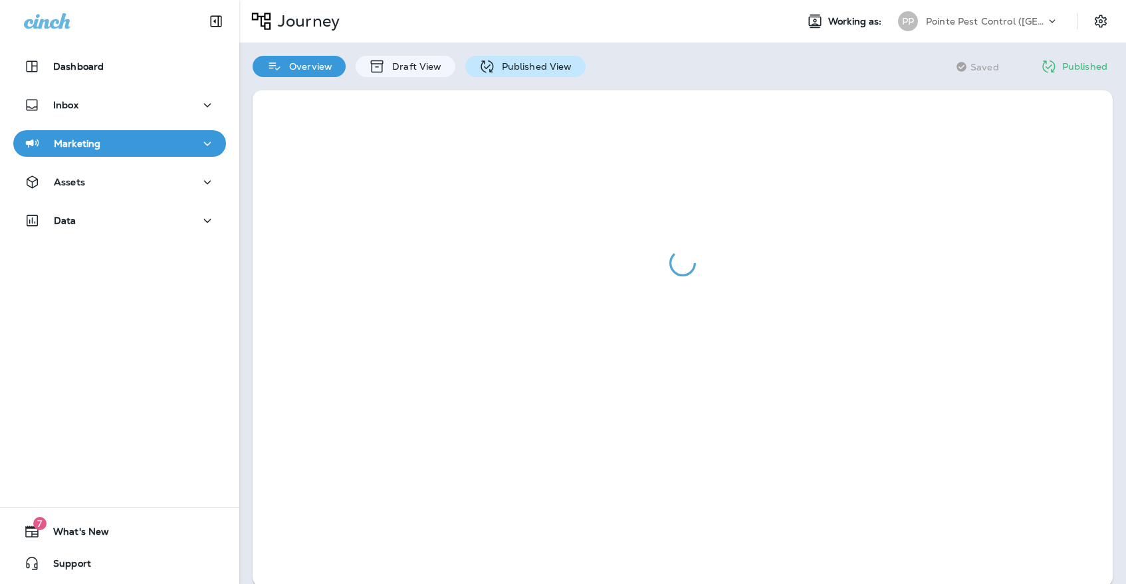
click at [503, 71] on p "Published View" at bounding box center [533, 66] width 77 height 11
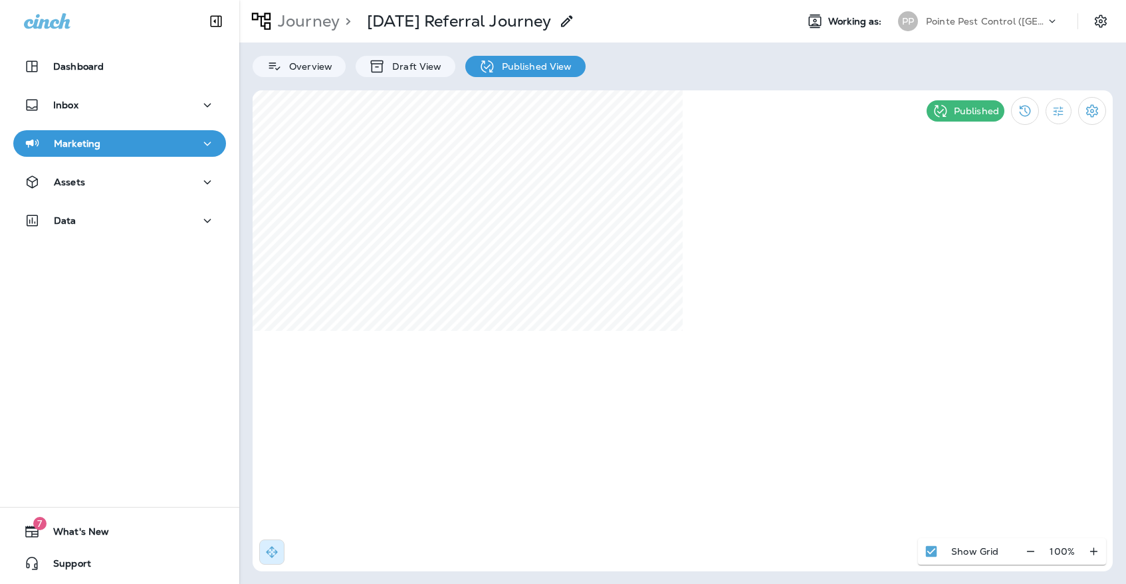
click at [1008, 24] on p "Pointe Pest Control ([GEOGRAPHIC_DATA])" at bounding box center [986, 21] width 120 height 11
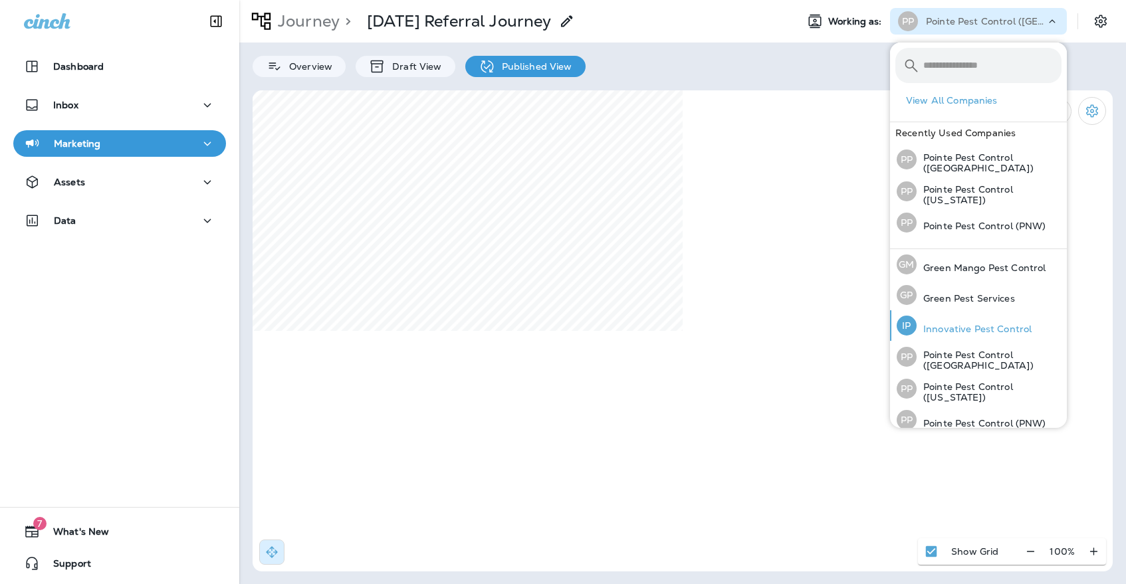
click at [999, 324] on p "Innovative Pest Control" at bounding box center [973, 329] width 115 height 11
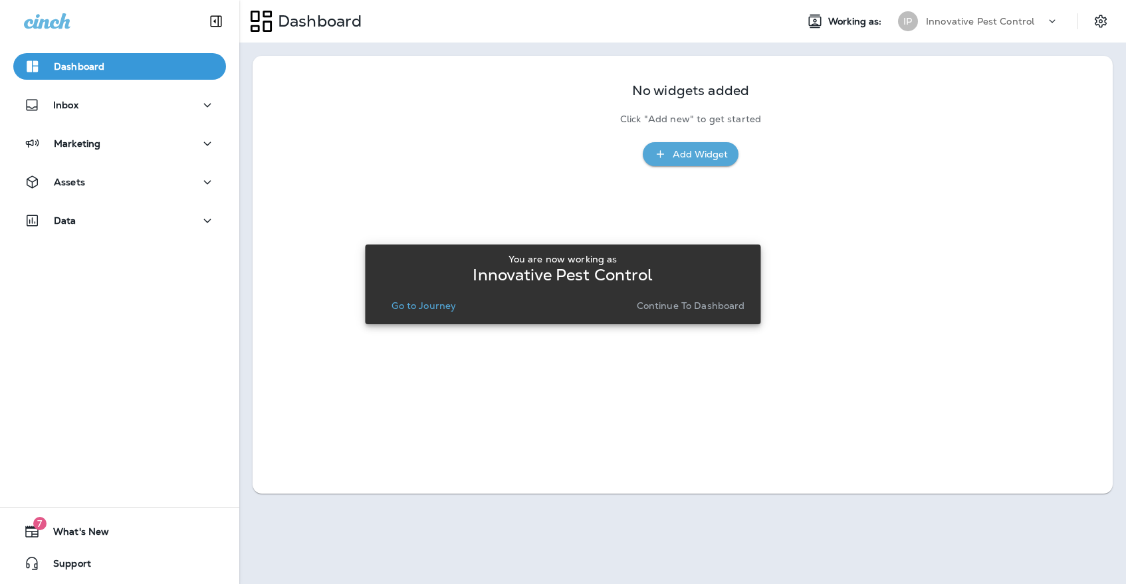
click at [449, 294] on div "You are now working as Innovative Pest Control Go to Journey Continue to Dashbo…" at bounding box center [562, 284] width 374 height 61
click at [442, 315] on div "You are now working as Innovative Pest Control Go to Journey Continue to Dashbo…" at bounding box center [562, 285] width 374 height 72
click at [441, 304] on p "Go to Journey" at bounding box center [423, 305] width 64 height 11
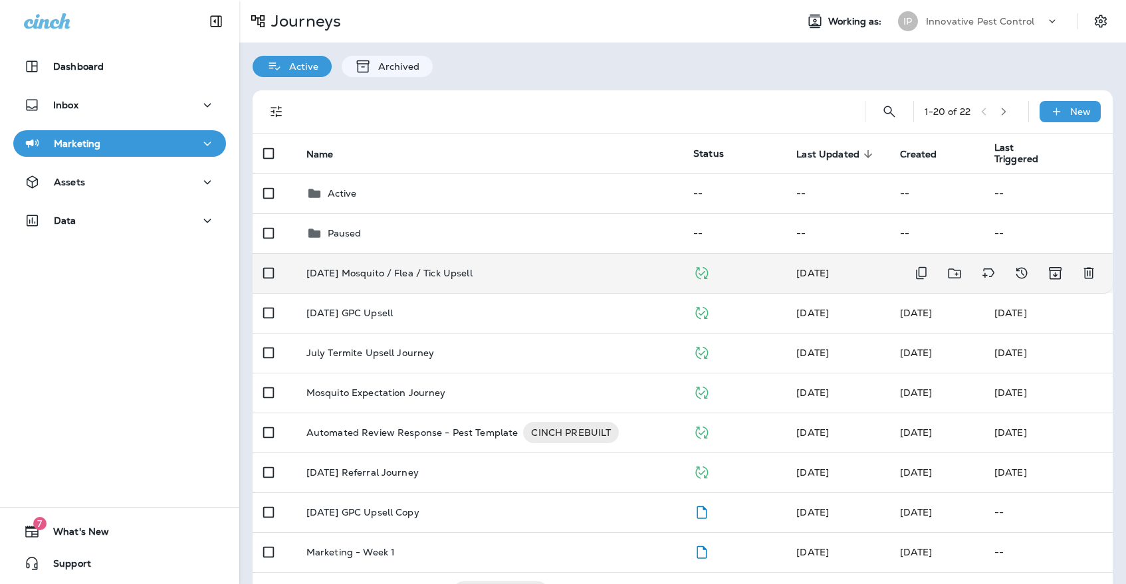
click at [466, 270] on p "[DATE] Mosquito / Flea / Tick Upsell" at bounding box center [389, 273] width 166 height 11
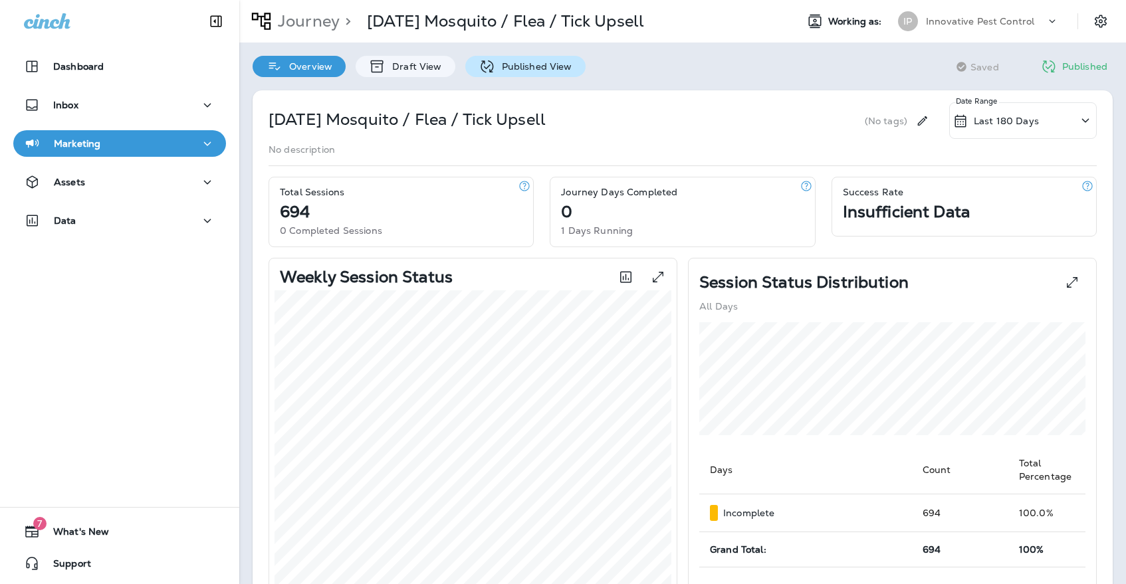
click at [532, 66] on p "Published View" at bounding box center [533, 66] width 77 height 11
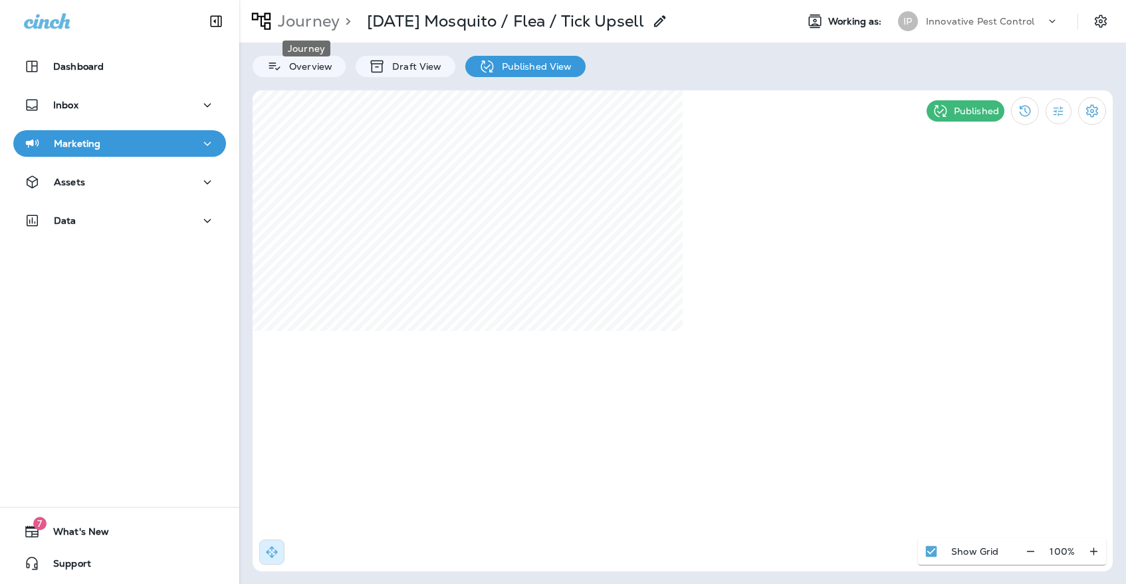
click at [298, 30] on p "Journey" at bounding box center [305, 21] width 67 height 20
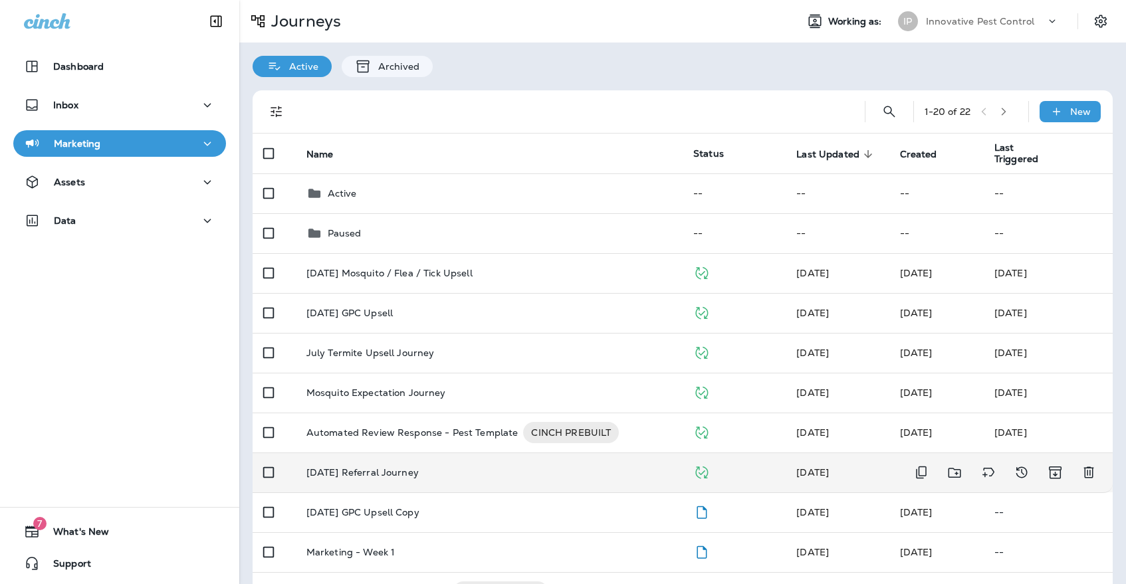
click at [394, 478] on td "[DATE] Referral Journey" at bounding box center [489, 472] width 387 height 40
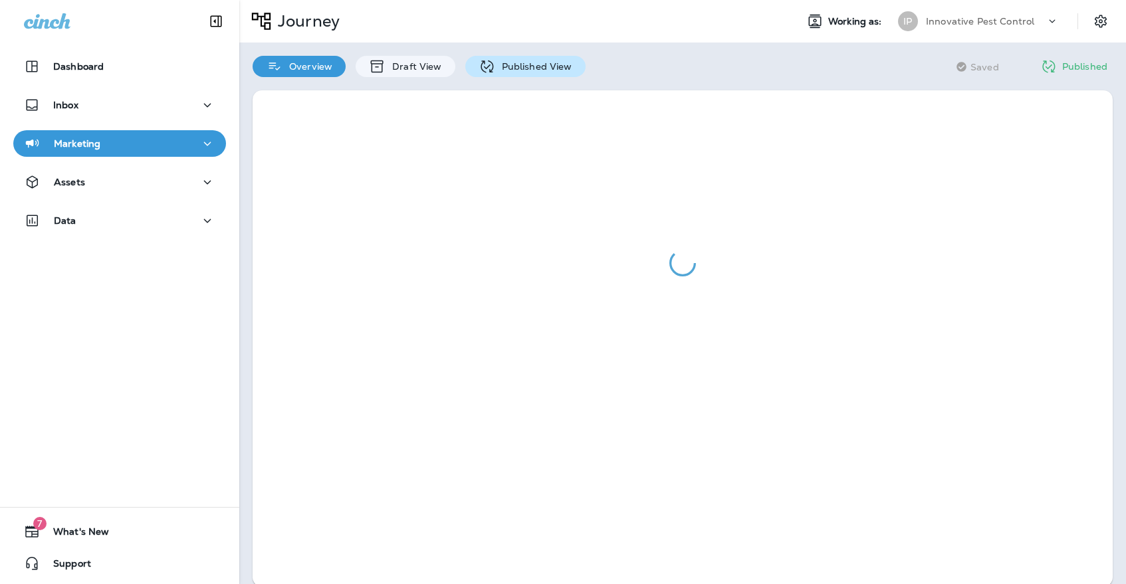
click at [516, 68] on p "Published View" at bounding box center [533, 66] width 77 height 11
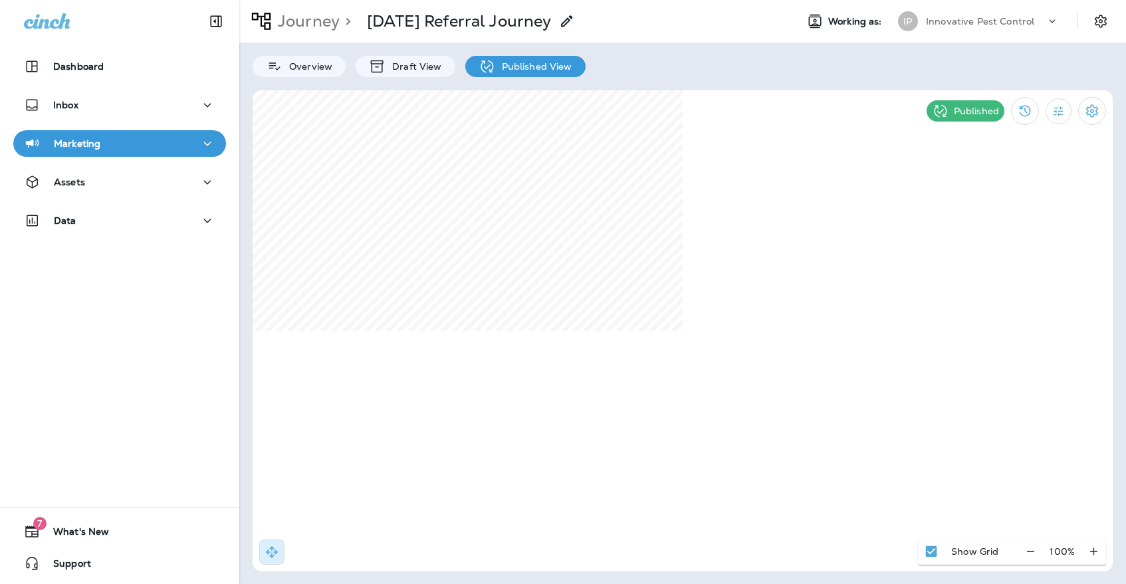
click at [1007, 21] on p "Innovative Pest Control" at bounding box center [980, 21] width 108 height 11
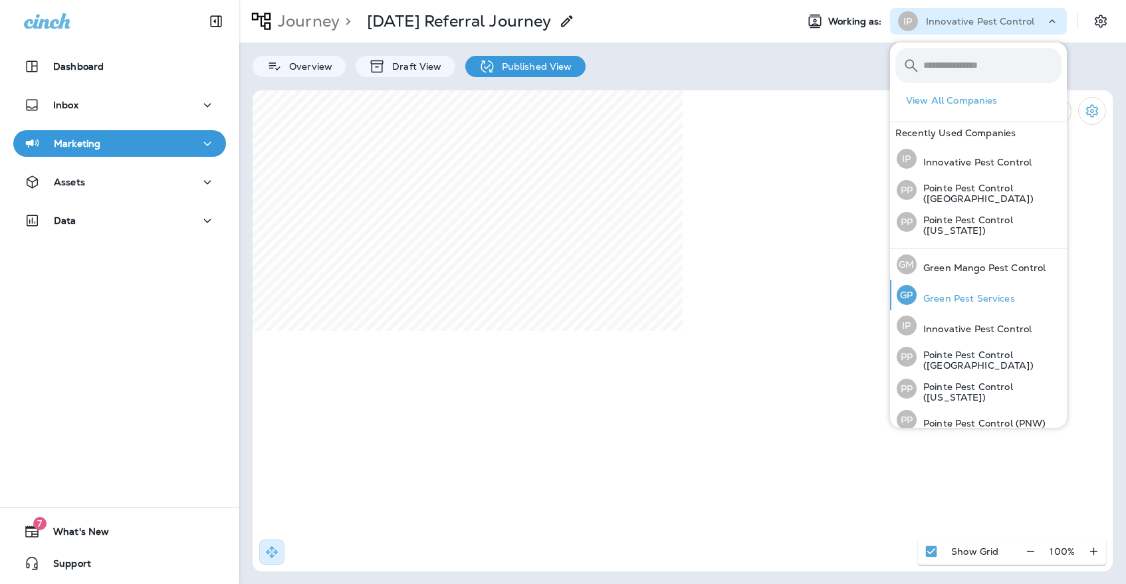
click at [922, 297] on p "Green Pest Services" at bounding box center [965, 298] width 98 height 11
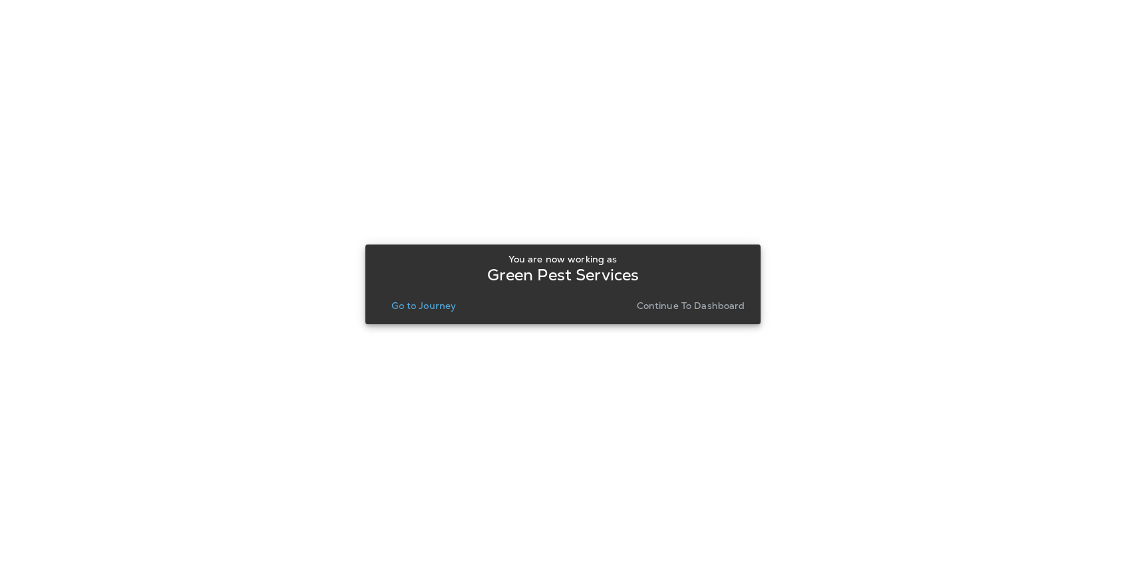
click at [424, 324] on div "You are now working as Green Pest Services Go to Journey Continue to Dashboard" at bounding box center [562, 284] width 395 height 568
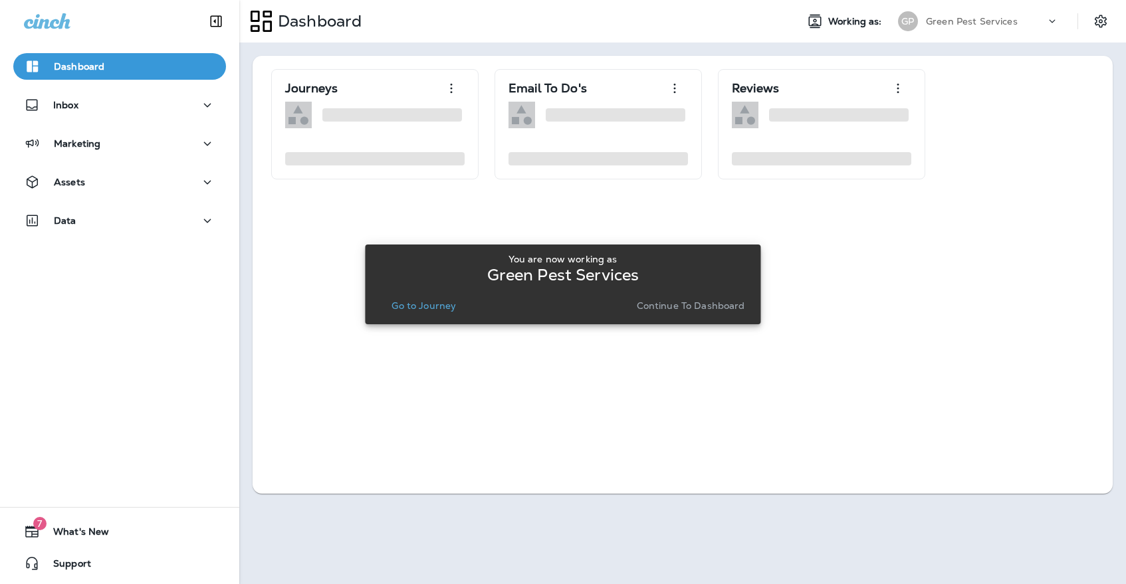
click at [424, 316] on div "You are now working as Green Pest Services Go to Journey Continue to Dashboard" at bounding box center [562, 285] width 374 height 72
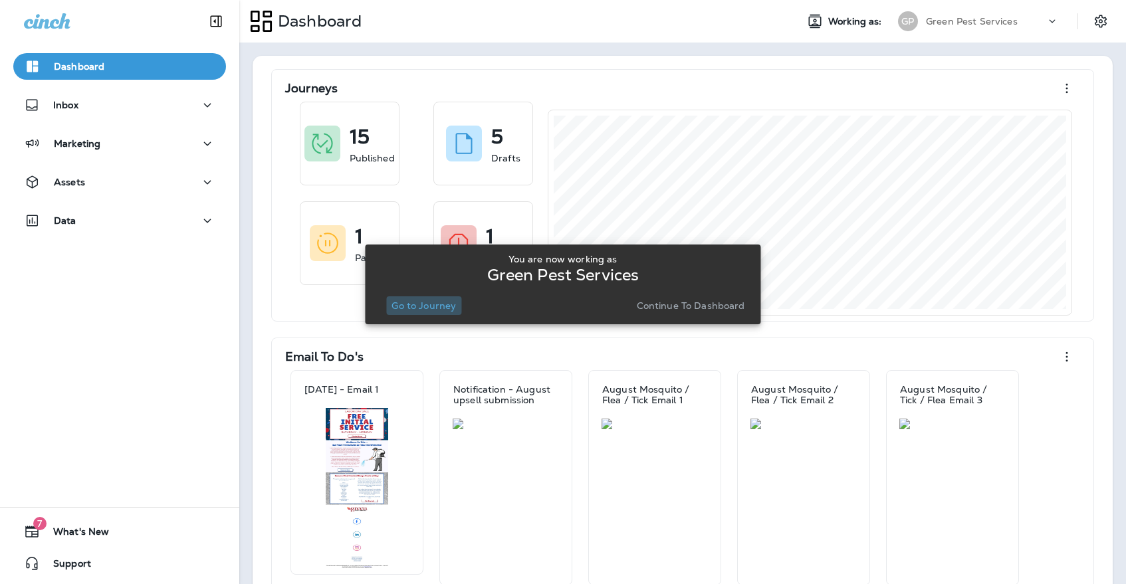
click at [427, 305] on p "Go to Journey" at bounding box center [423, 305] width 64 height 11
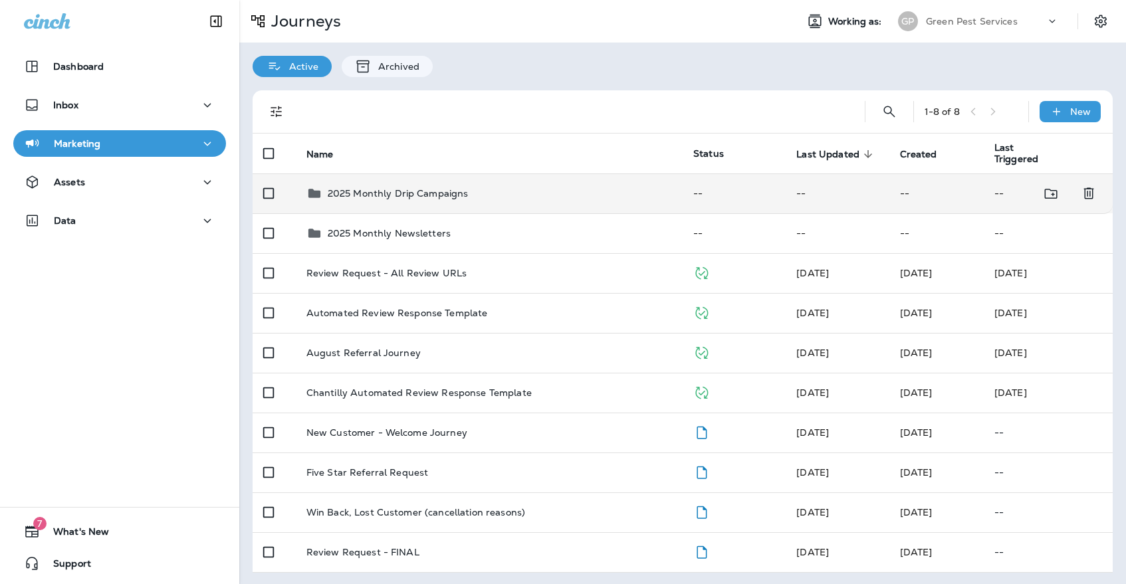
click at [495, 185] on div "2025 Monthly Drip Campaigns" at bounding box center [488, 193] width 365 height 16
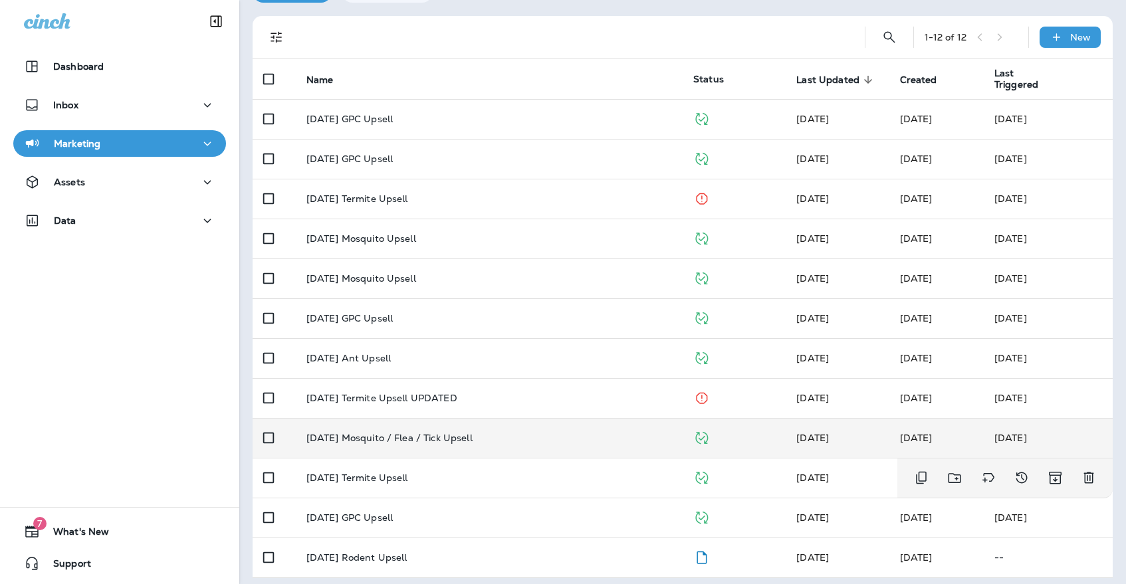
scroll to position [74, 0]
click at [466, 424] on td "[DATE] Mosquito / Flea / Tick Upsell" at bounding box center [489, 439] width 387 height 40
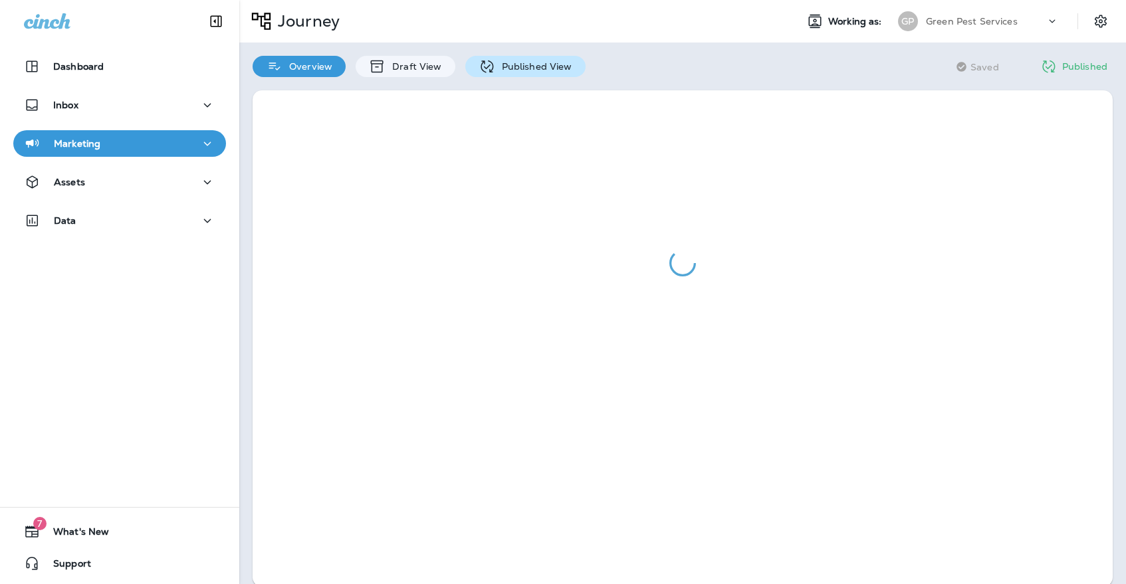
click at [495, 56] on div "Published View" at bounding box center [525, 66] width 120 height 21
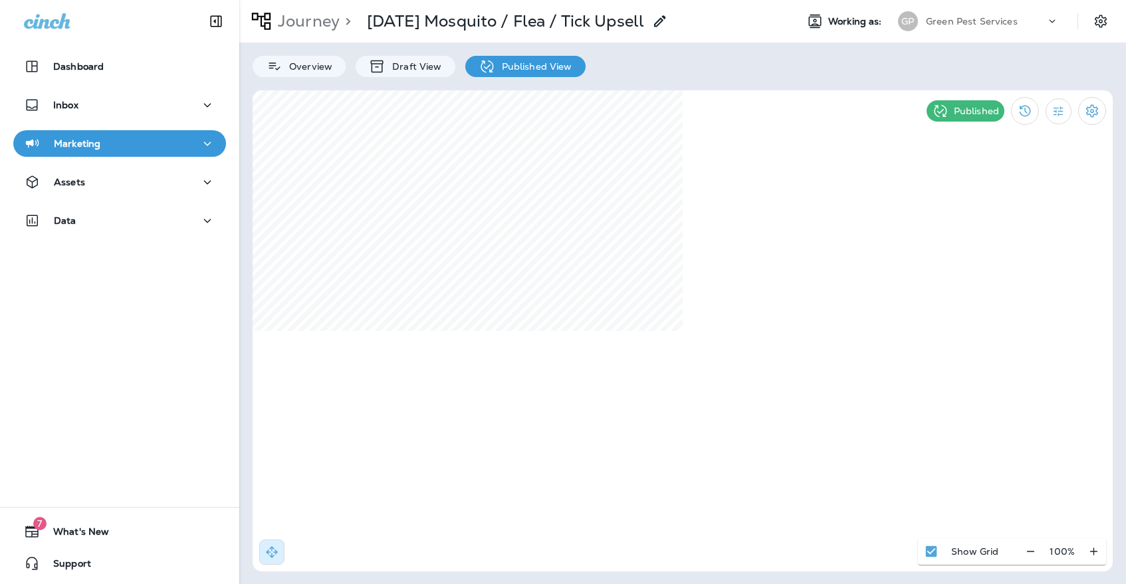
click at [323, 36] on div "Journey > [DATE] Mosquito / Flea / Tick Upsell" at bounding box center [453, 21] width 429 height 33
click at [322, 30] on p "Journey" at bounding box center [305, 21] width 67 height 20
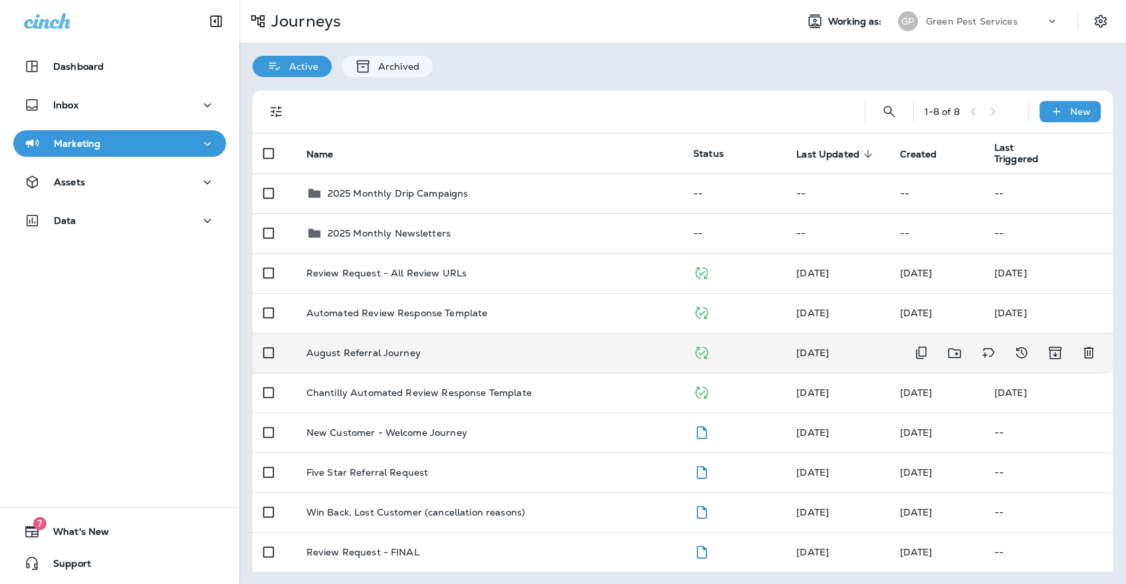
click at [562, 351] on td "August Referral Journey" at bounding box center [489, 353] width 387 height 40
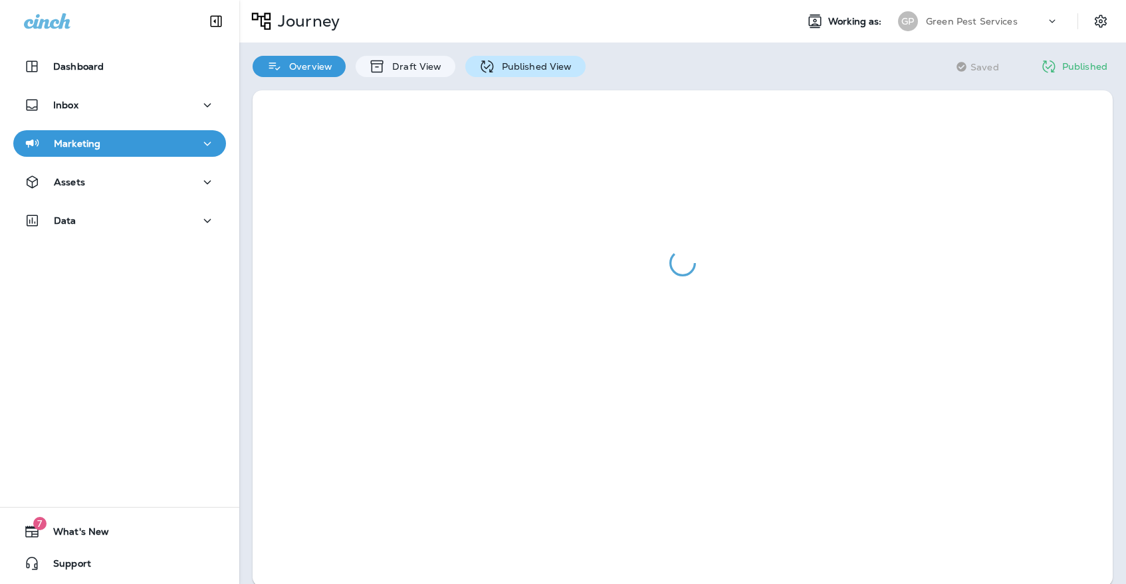
click at [520, 76] on div "Published View" at bounding box center [525, 66] width 120 height 21
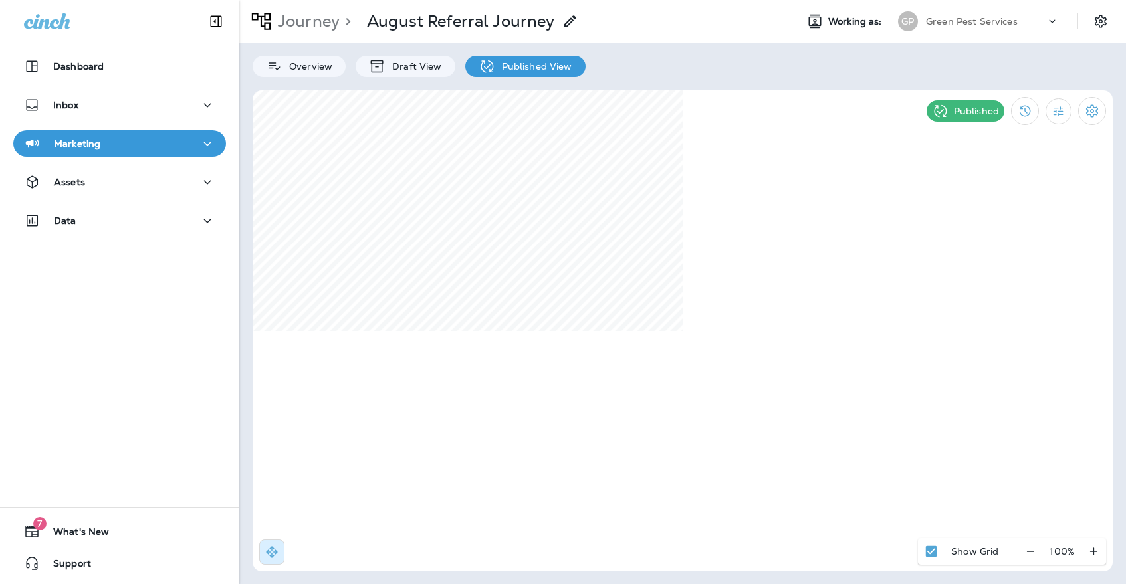
click at [1004, 15] on div "Green Pest Services" at bounding box center [986, 21] width 120 height 20
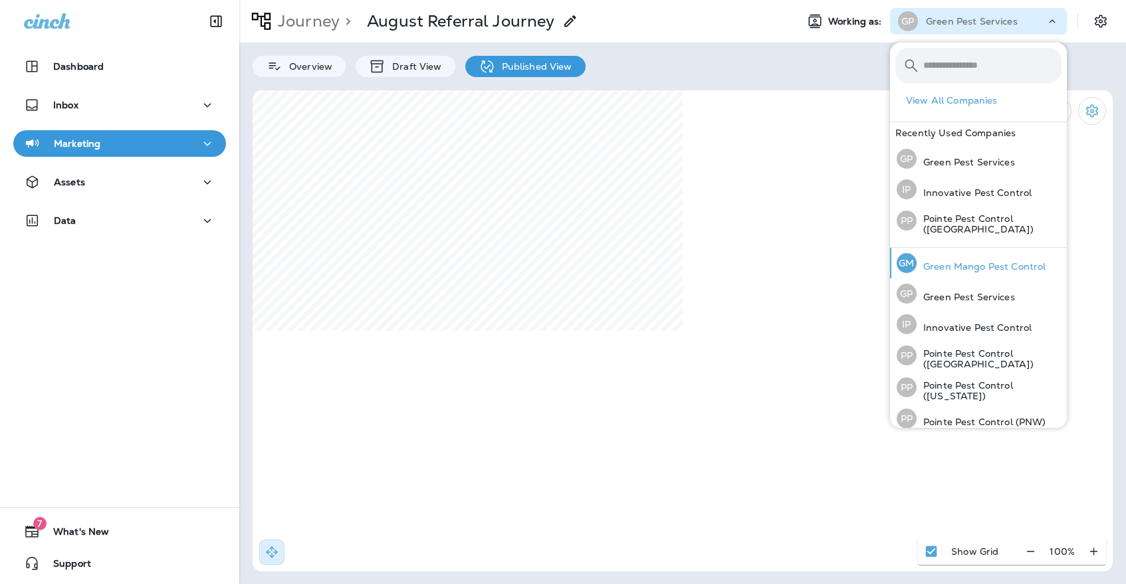
click at [952, 268] on p "Green Mango Pest Control" at bounding box center [980, 266] width 129 height 11
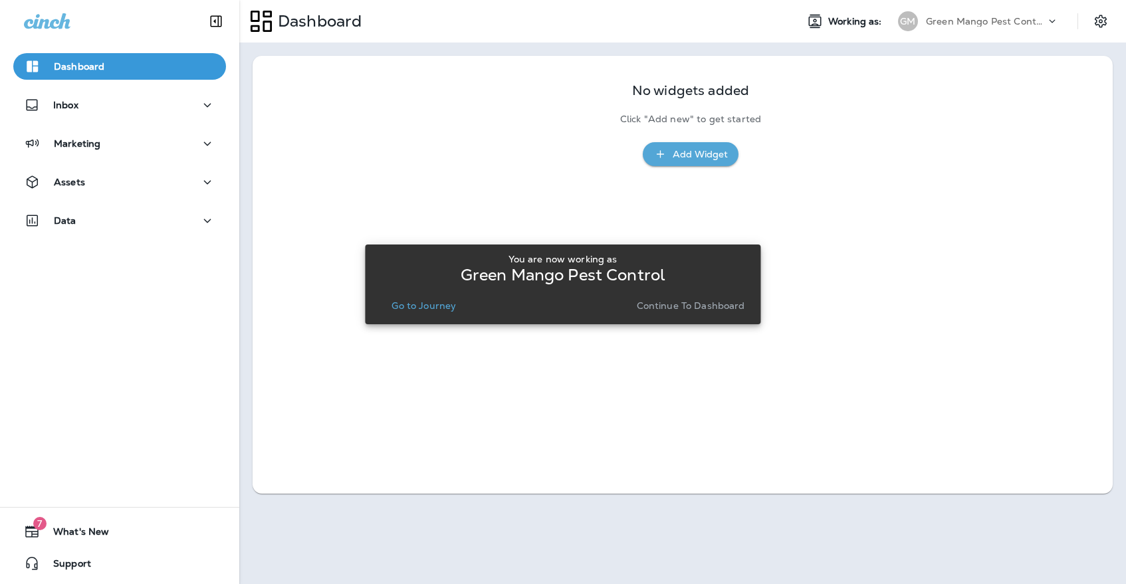
click at [449, 315] on div "You are now working as Green Mango Pest Control Go to Journey Continue to Dashb…" at bounding box center [562, 285] width 374 height 72
click at [449, 302] on p "Go to Journey" at bounding box center [423, 305] width 64 height 11
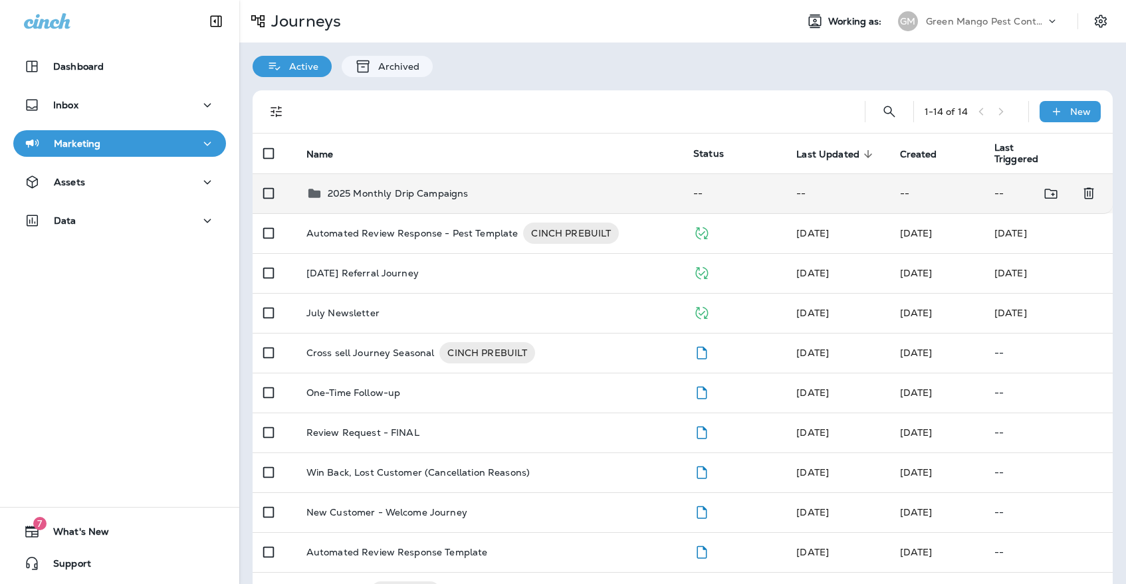
click at [446, 191] on p "2025 Monthly Drip Campaigns" at bounding box center [398, 193] width 141 height 11
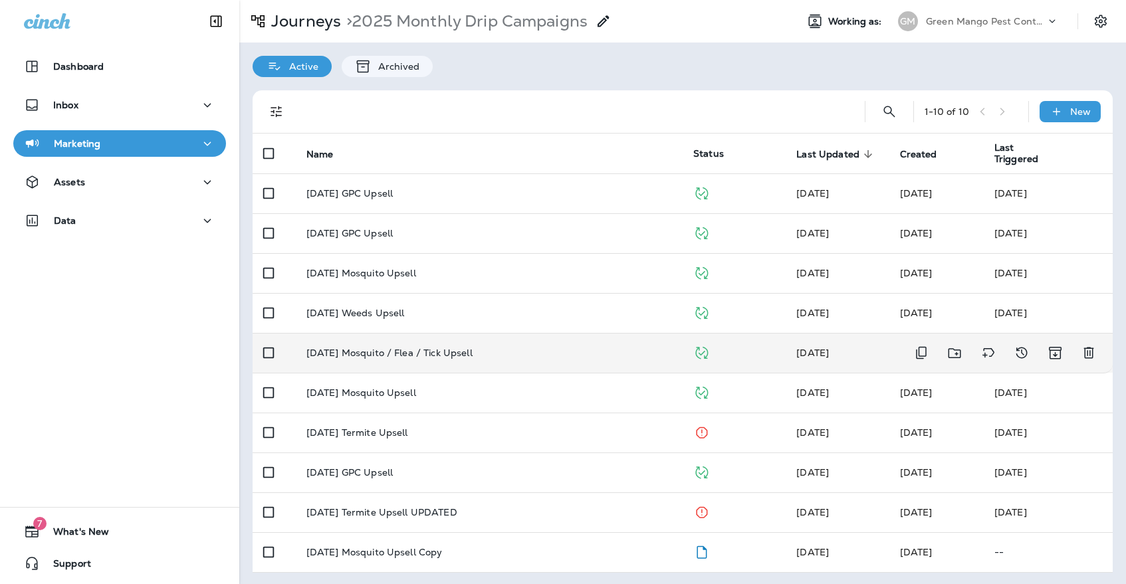
click at [470, 360] on td "[DATE] Mosquito / Flea / Tick Upsell" at bounding box center [489, 353] width 387 height 40
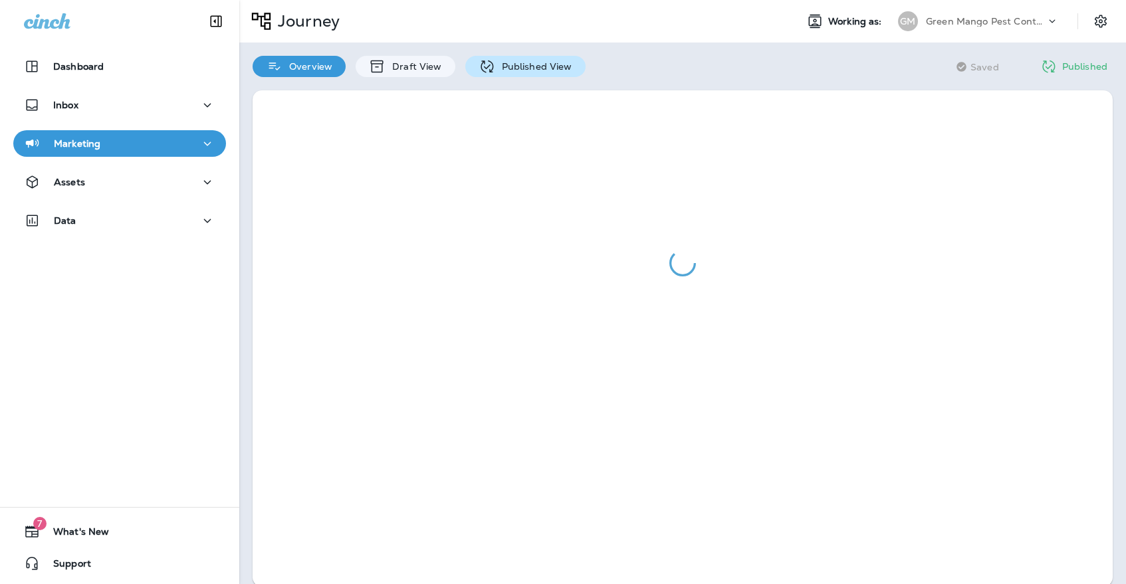
click at [515, 70] on p "Published View" at bounding box center [533, 66] width 77 height 11
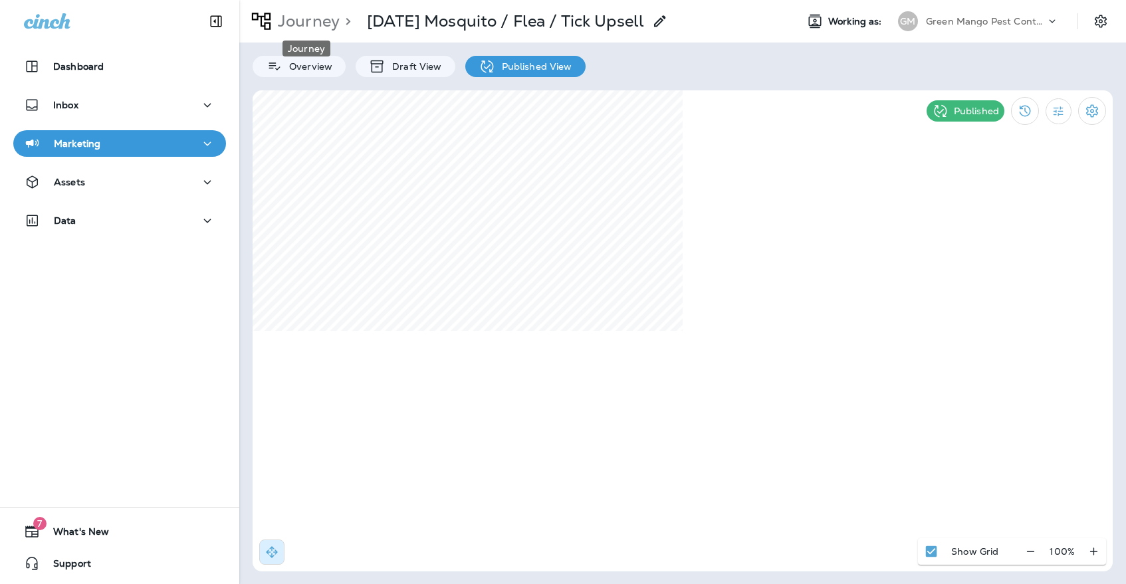
click at [311, 24] on p "Journey" at bounding box center [305, 21] width 67 height 20
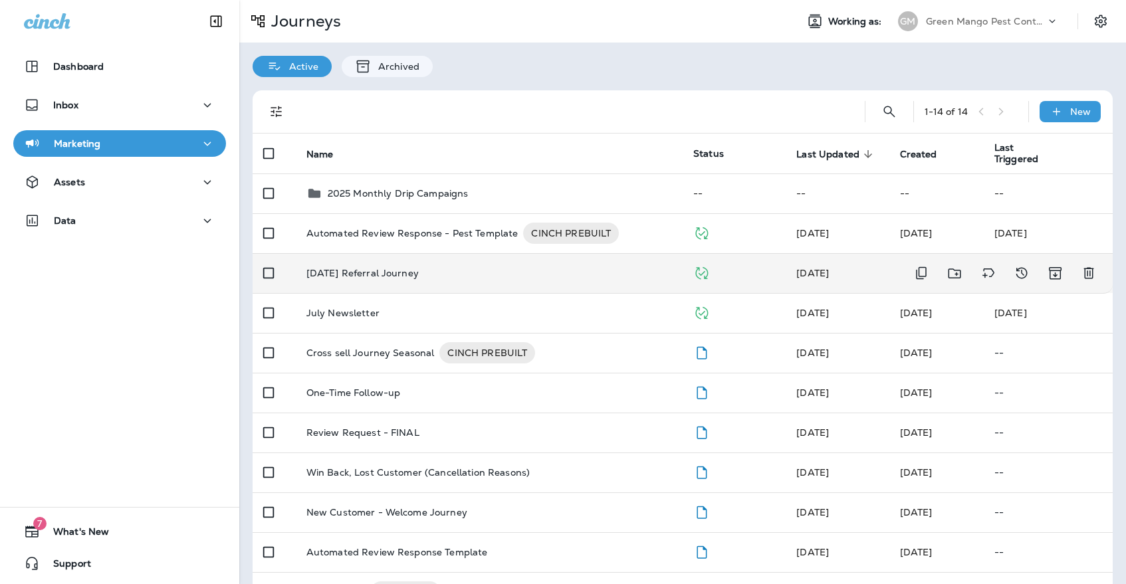
click at [395, 270] on p "[DATE] Referral Journey" at bounding box center [362, 273] width 112 height 11
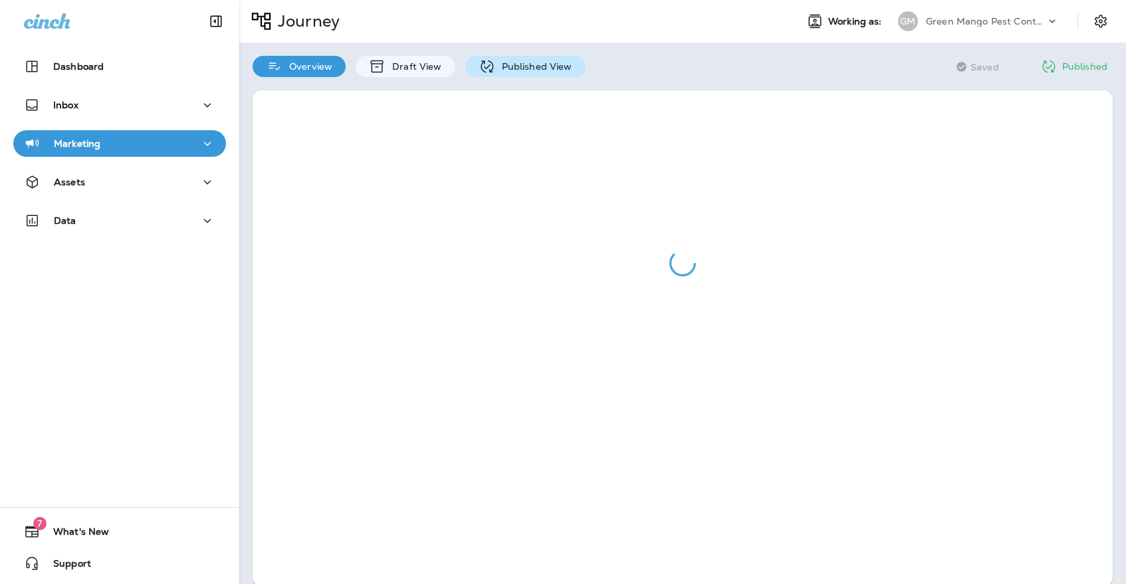
click at [496, 67] on p "Published View" at bounding box center [533, 66] width 77 height 11
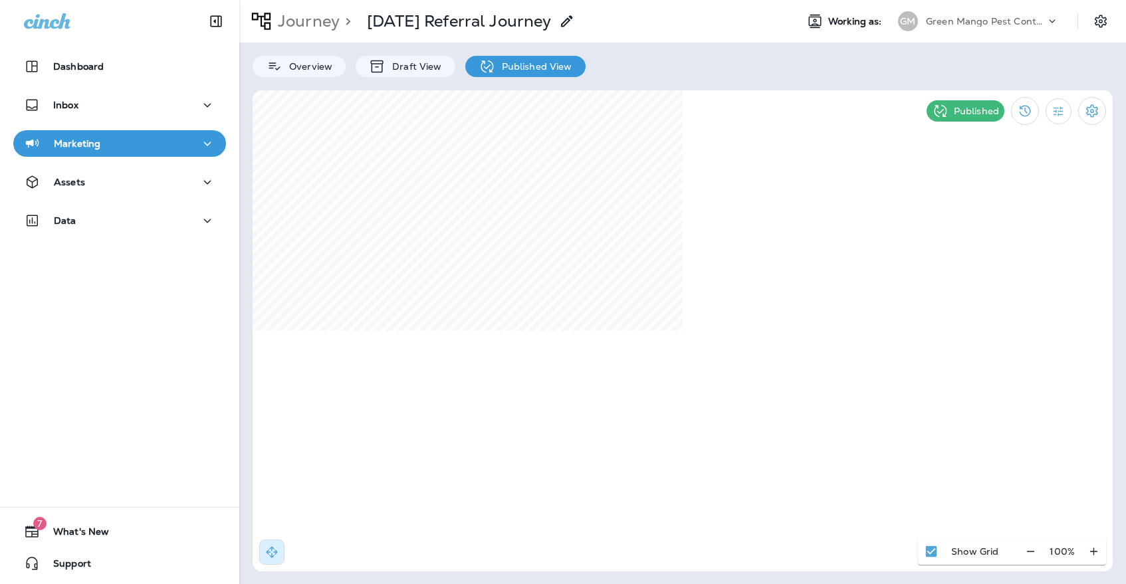
click at [984, 30] on div "Green Mango Pest Control" at bounding box center [986, 21] width 120 height 20
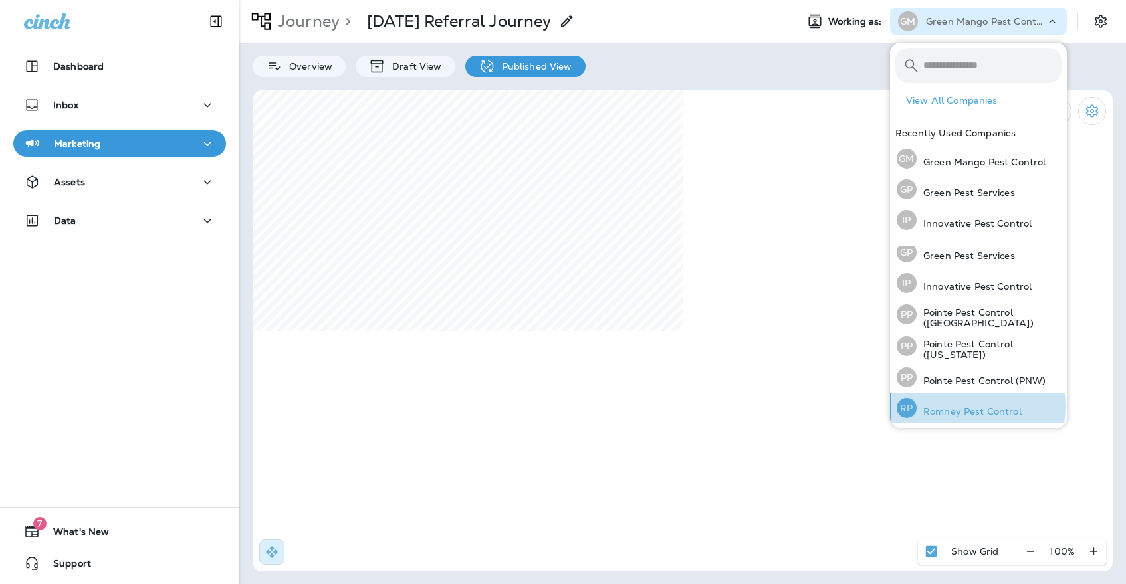
scroll to position [39, 0]
click at [947, 407] on p "Romney Pest Control" at bounding box center [968, 412] width 105 height 11
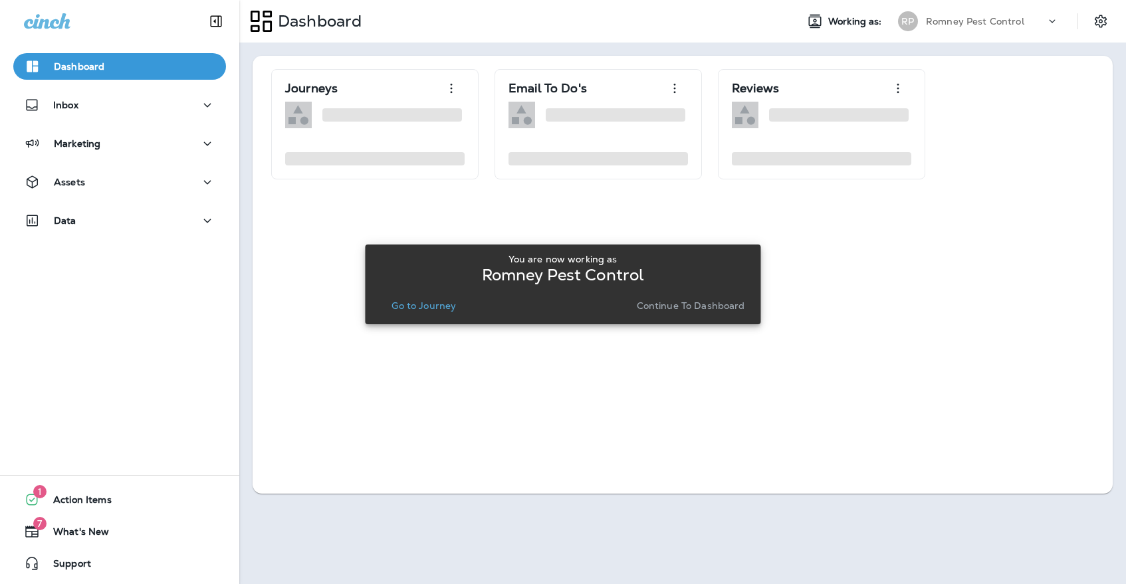
click at [695, 308] on p "Continue to Dashboard" at bounding box center [691, 305] width 108 height 11
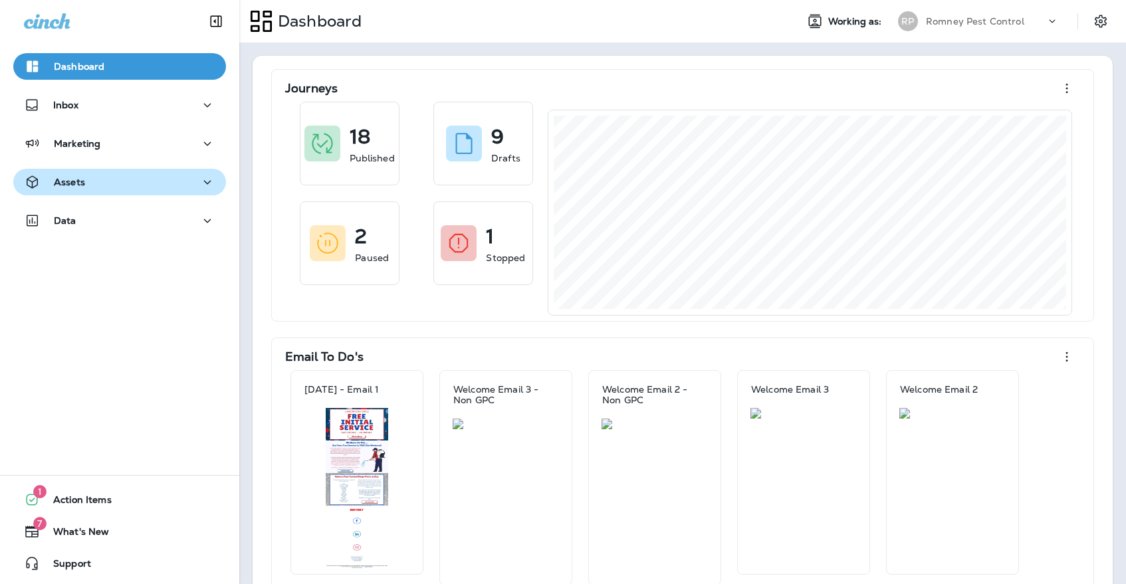
click at [119, 183] on div "Assets" at bounding box center [119, 182] width 191 height 17
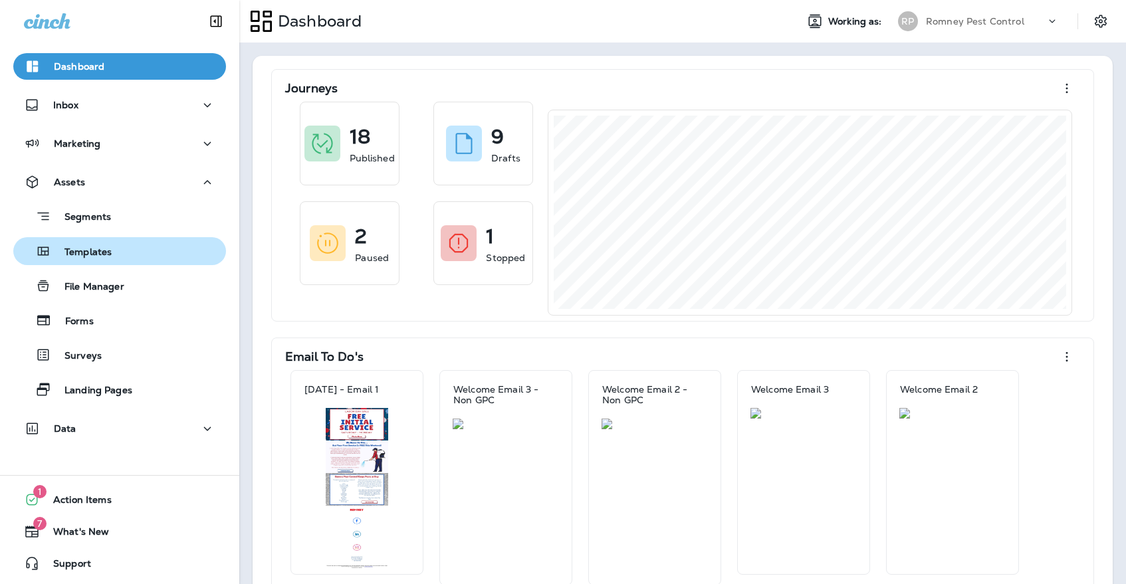
click at [105, 248] on p "Templates" at bounding box center [81, 253] width 60 height 13
